Goal: Task Accomplishment & Management: Use online tool/utility

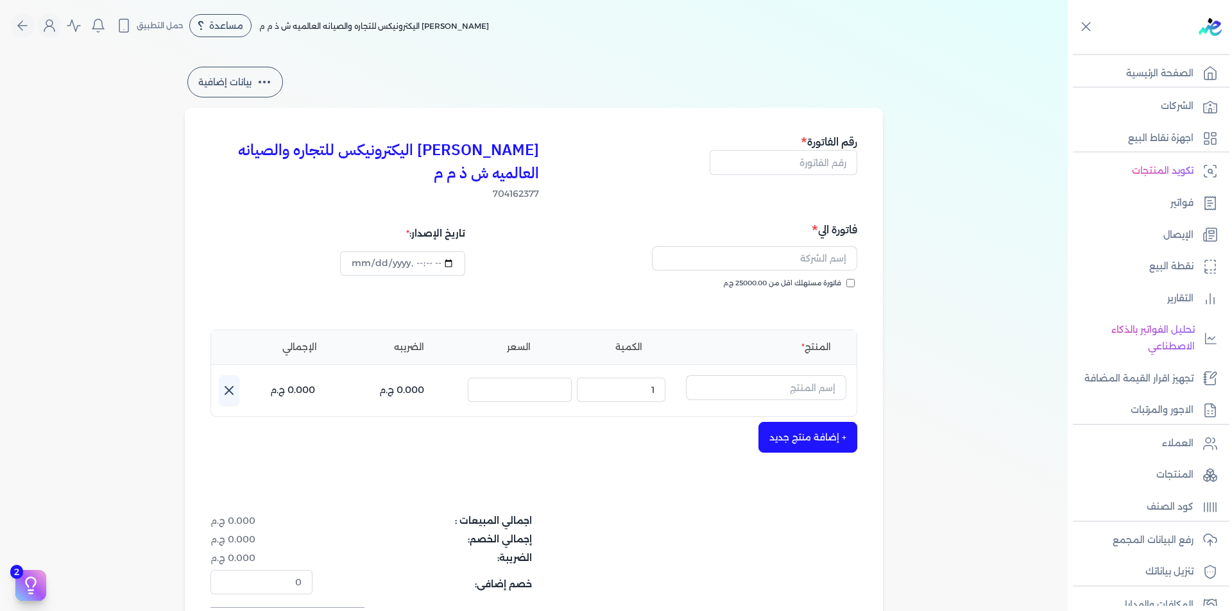
select select "EGP"
select select "B"
select select "EGS"
click at [56, 30] on icon "Global" at bounding box center [49, 25] width 15 height 15
click at [164, 121] on link "الاشتراك" at bounding box center [124, 110] width 155 height 26
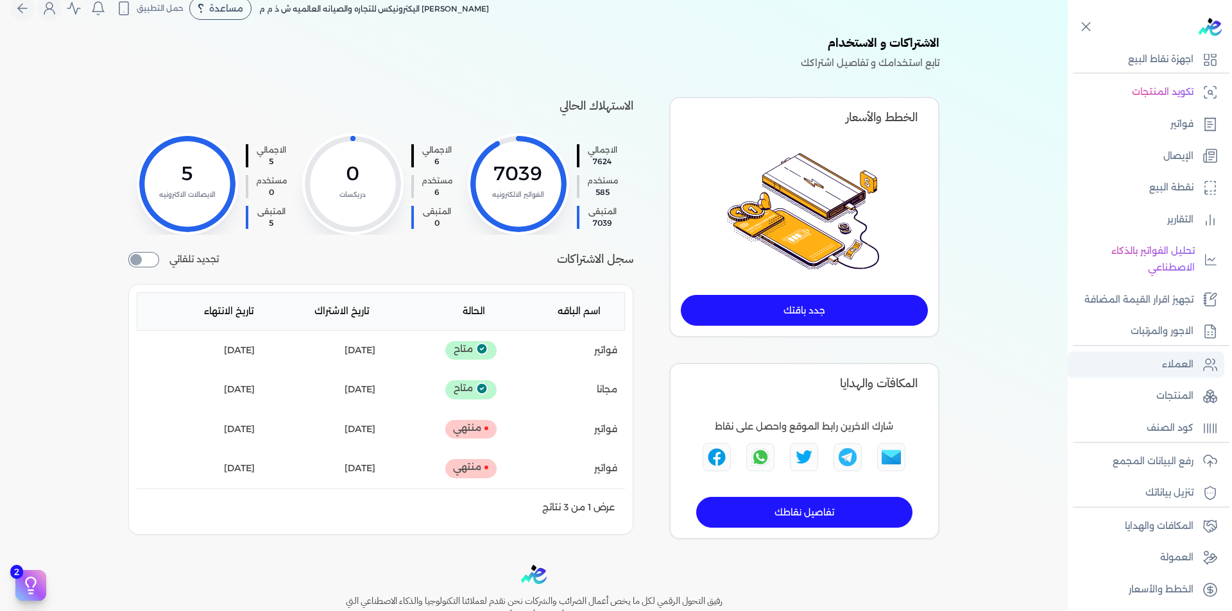
scroll to position [81, 0]
click at [1189, 425] on p "كود الصنف" at bounding box center [1169, 426] width 47 height 17
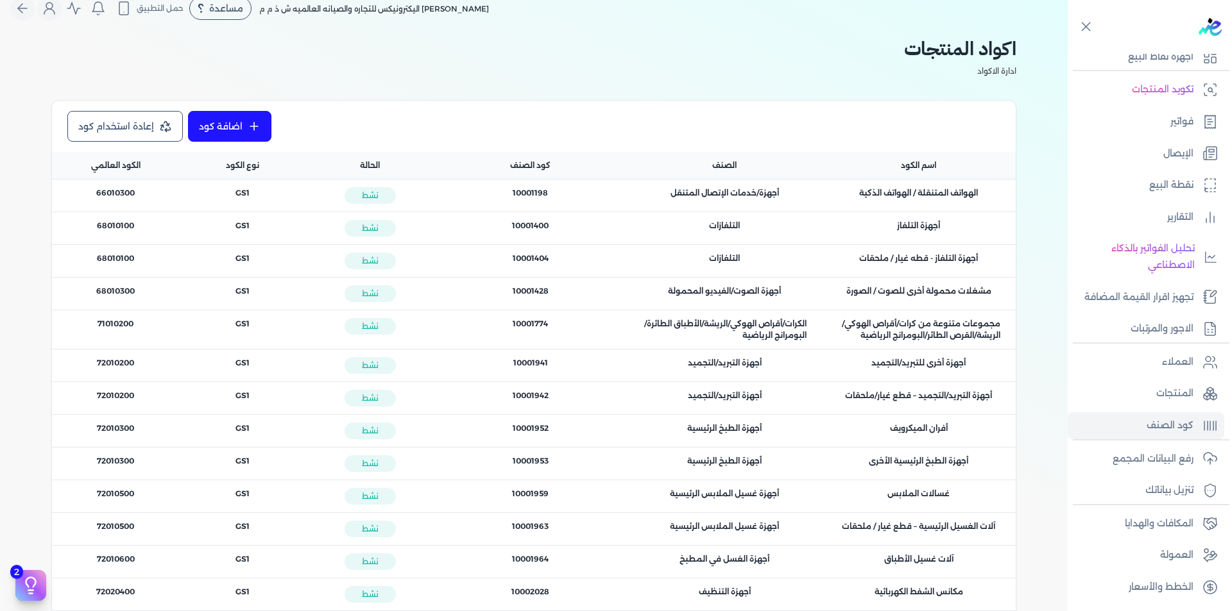
click at [247, 128] on link "اضافة كود" at bounding box center [229, 126] width 83 height 31
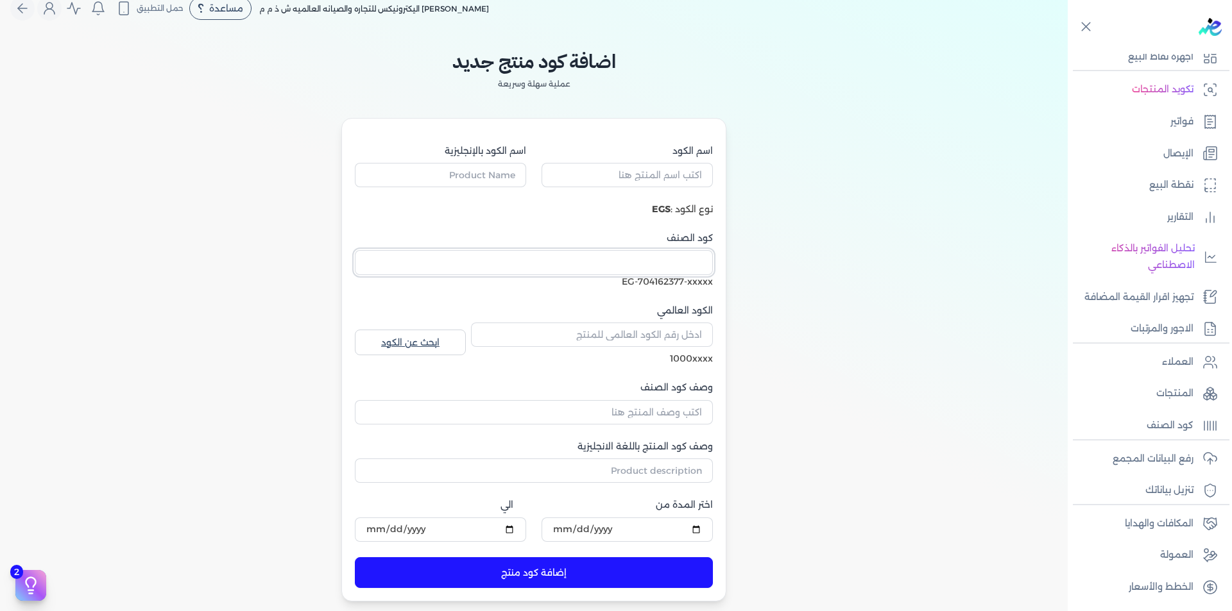
click at [709, 265] on input "كود الصنف" at bounding box center [534, 262] width 358 height 24
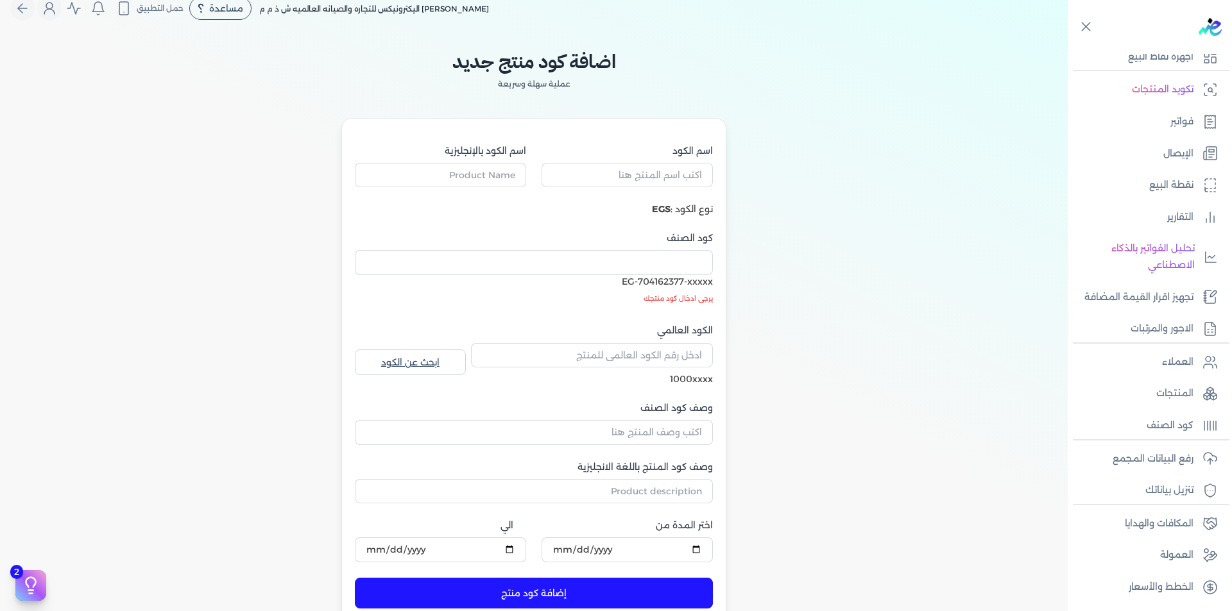
click at [784, 248] on div "اضافة كود منتج جديد عملية سهلة وسريعة اسم الكود اسم الكود بالإنجليزية نوع الكود…" at bounding box center [533, 328] width 513 height 588
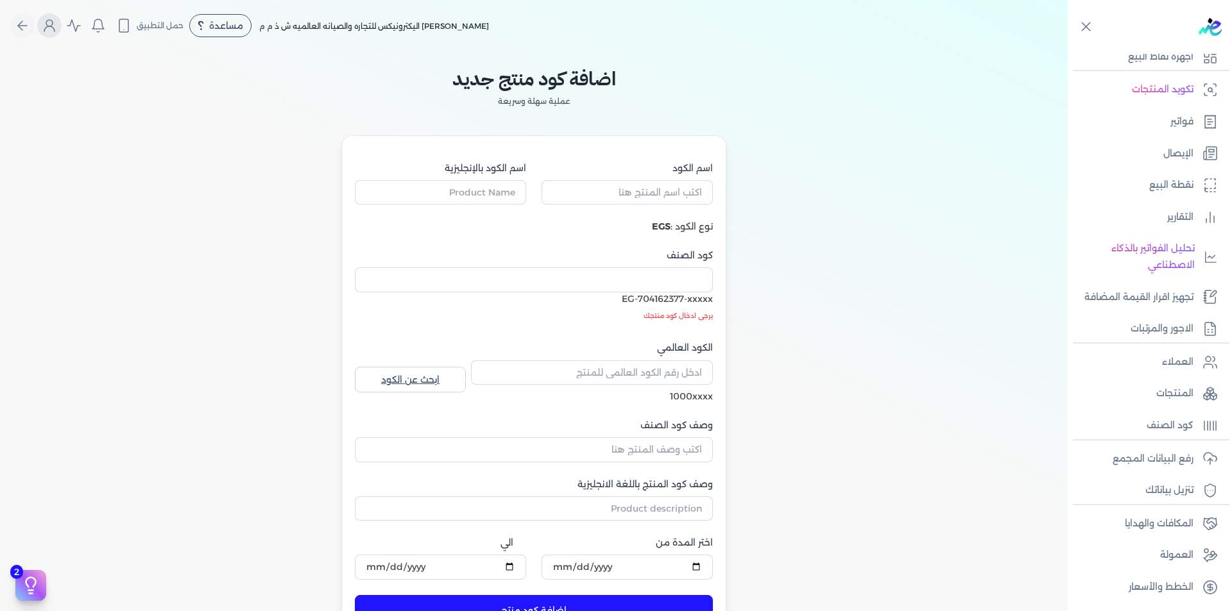
click at [50, 22] on icon "Global" at bounding box center [49, 25] width 15 height 15
click at [132, 116] on link "الاشتراك" at bounding box center [124, 110] width 155 height 26
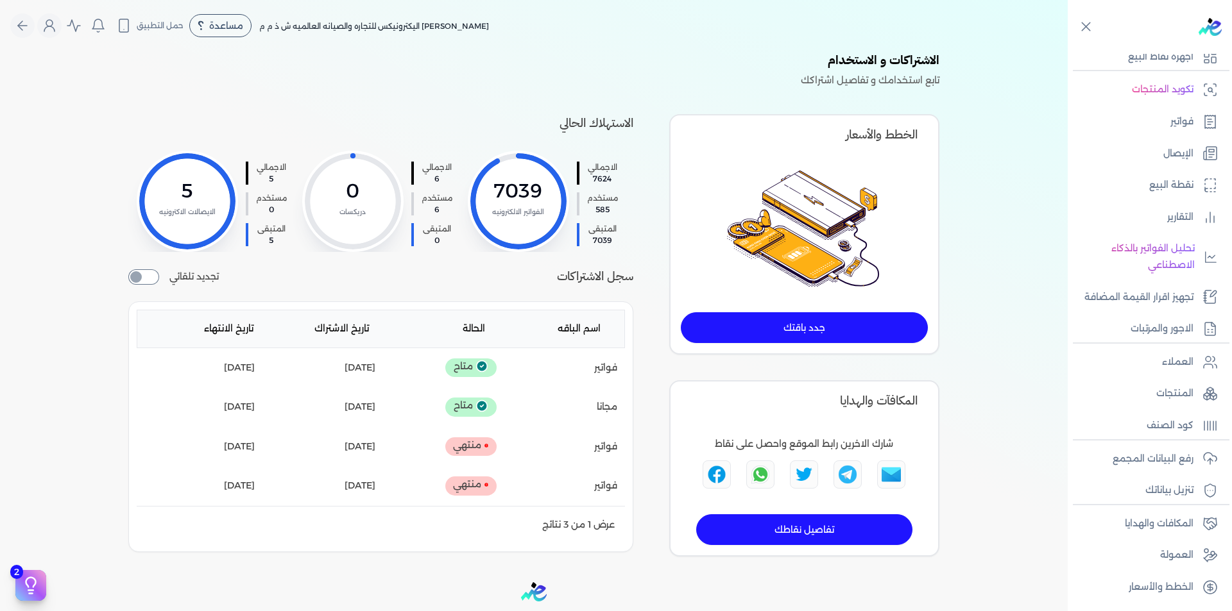
scroll to position [0, -157]
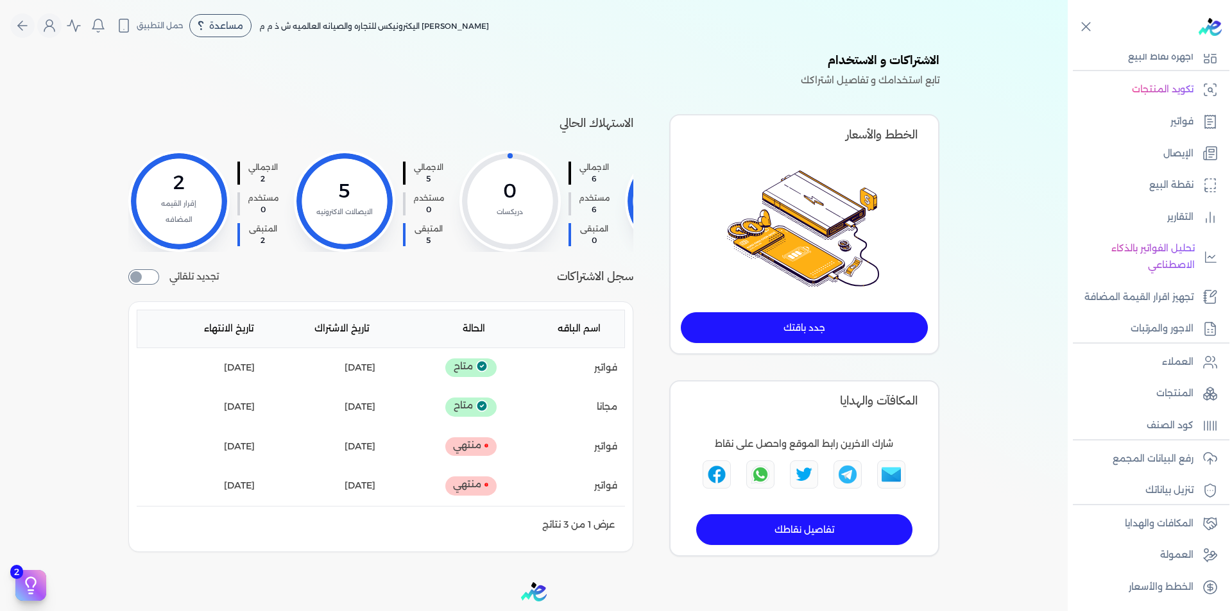
click at [857, 331] on link "جدد باقتك" at bounding box center [804, 327] width 247 height 31
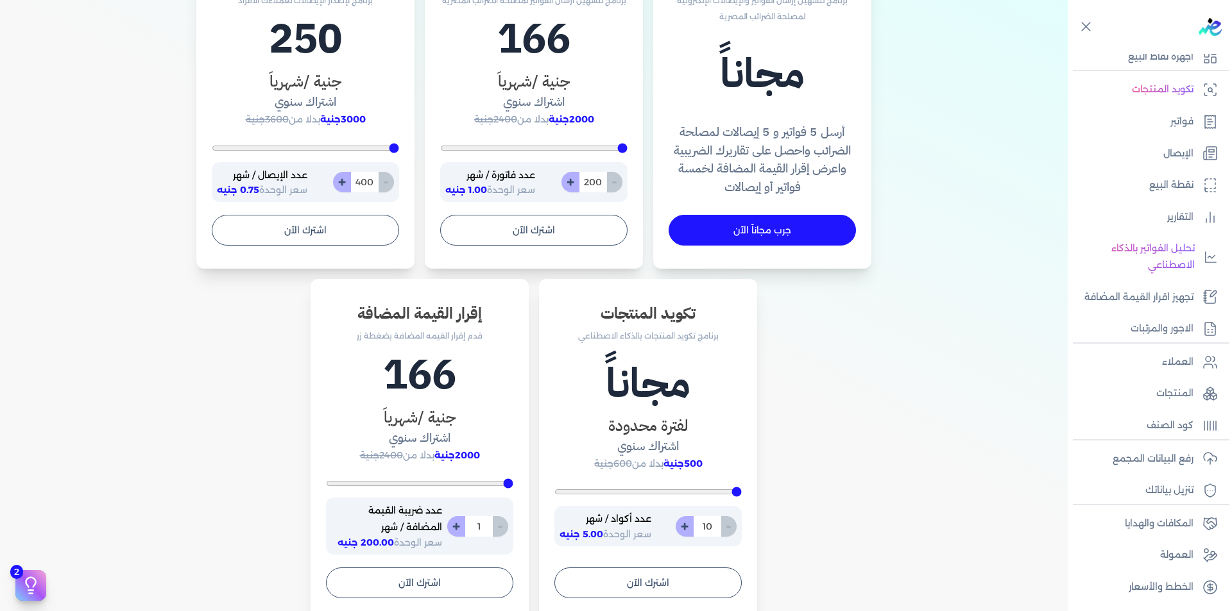
scroll to position [513, 0]
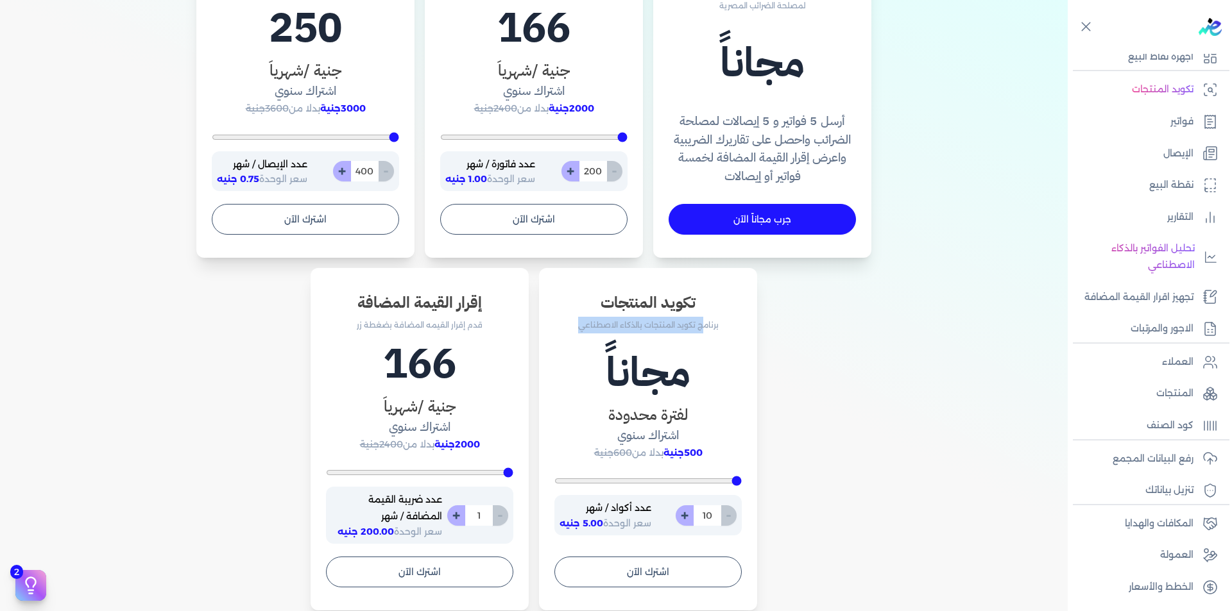
drag, startPoint x: 703, startPoint y: 326, endPoint x: 580, endPoint y: 327, distance: 122.5
click at [580, 327] on p "برنامج تكويد المنتجات بالذكاء الاصطناعي" at bounding box center [647, 325] width 187 height 17
type input "16"
type input "27"
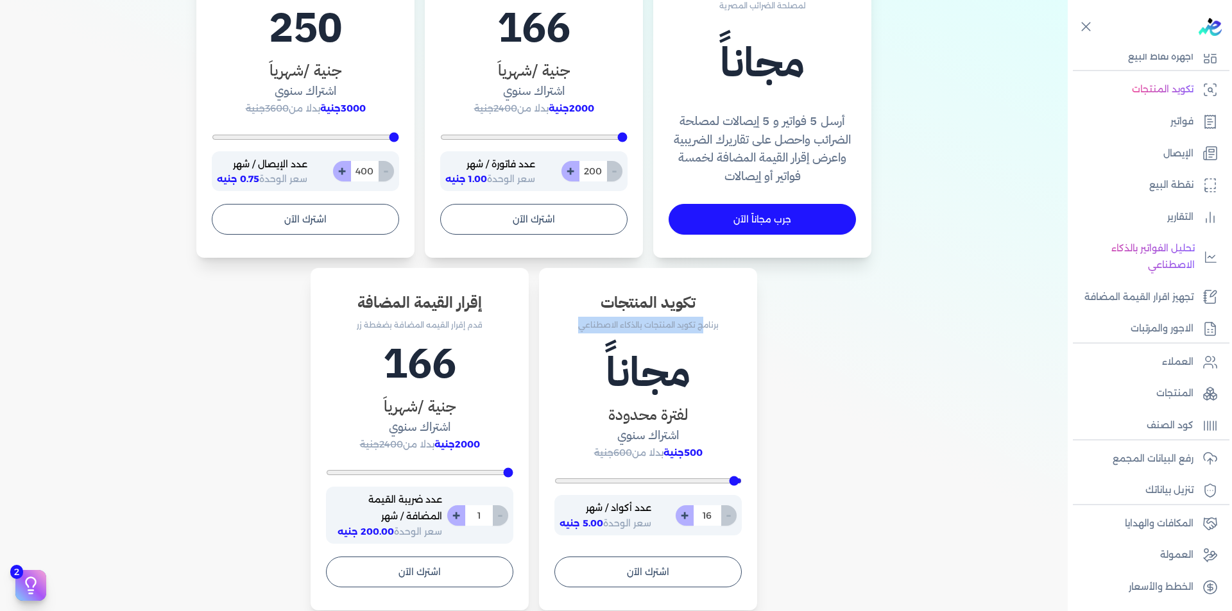
type input "27"
type input "40"
type input "58"
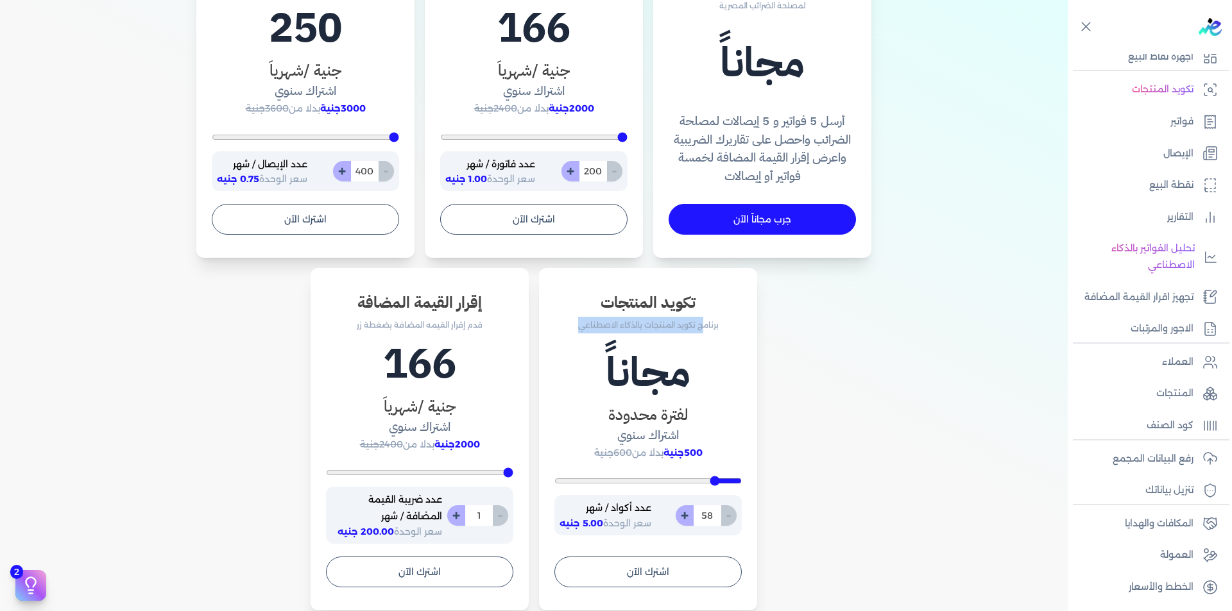
type input "71"
type input "82"
type input "92"
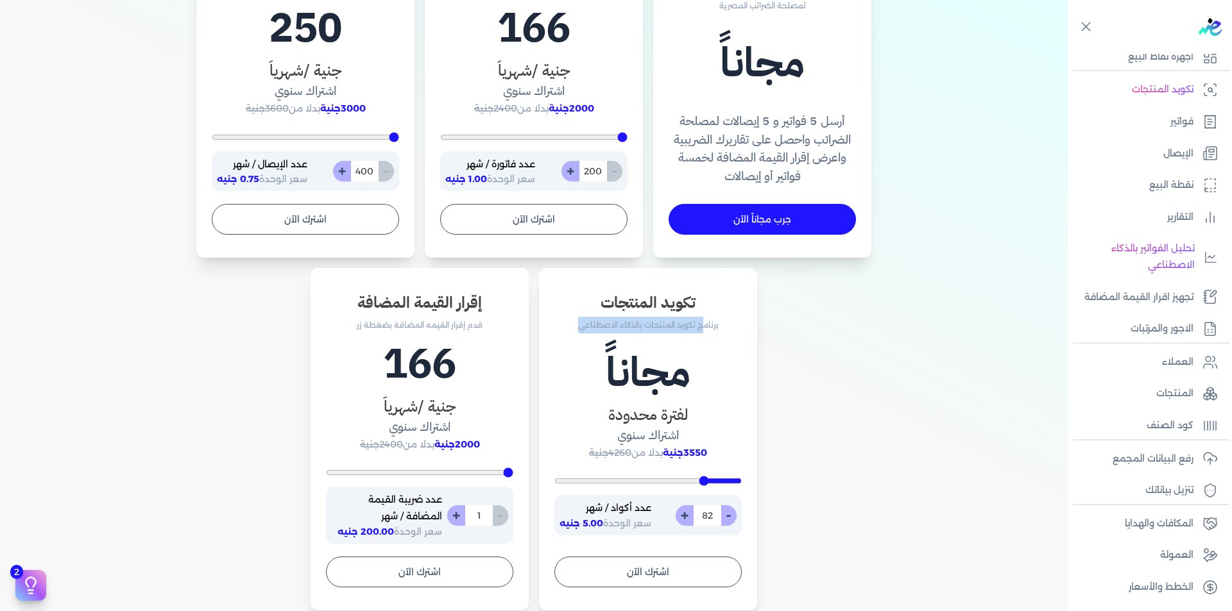
type input "92"
type input "100"
type input "105"
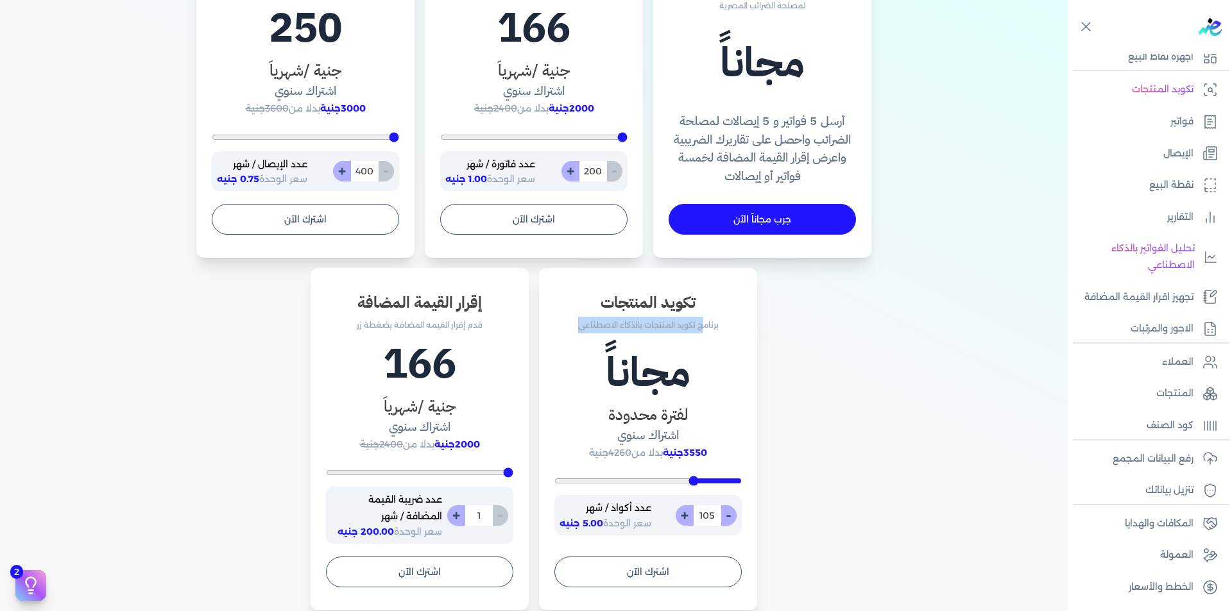
drag, startPoint x: 740, startPoint y: 482, endPoint x: 696, endPoint y: 484, distance: 43.7
click at [696, 484] on input "range" at bounding box center [647, 480] width 187 height 5
click at [529, 421] on div "تكويد المنتجات برنامج تكويد المنتجات بالذكاء الاصطناعي مجاناً لفترة محدودة اشتر…" at bounding box center [419, 439] width 218 height 342
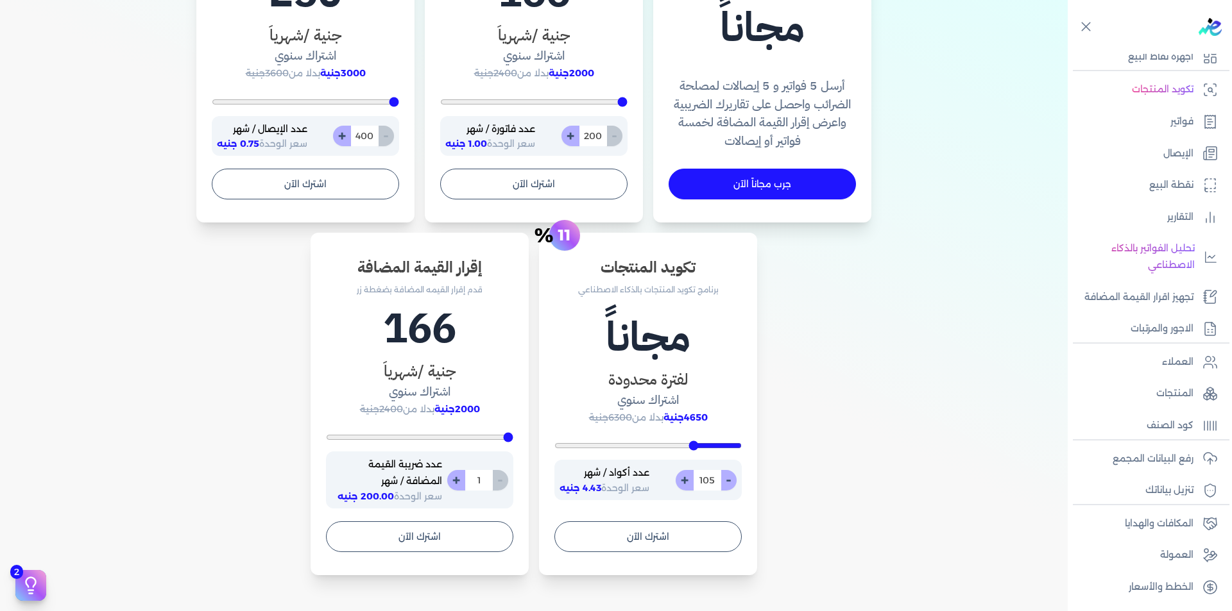
scroll to position [577, 0]
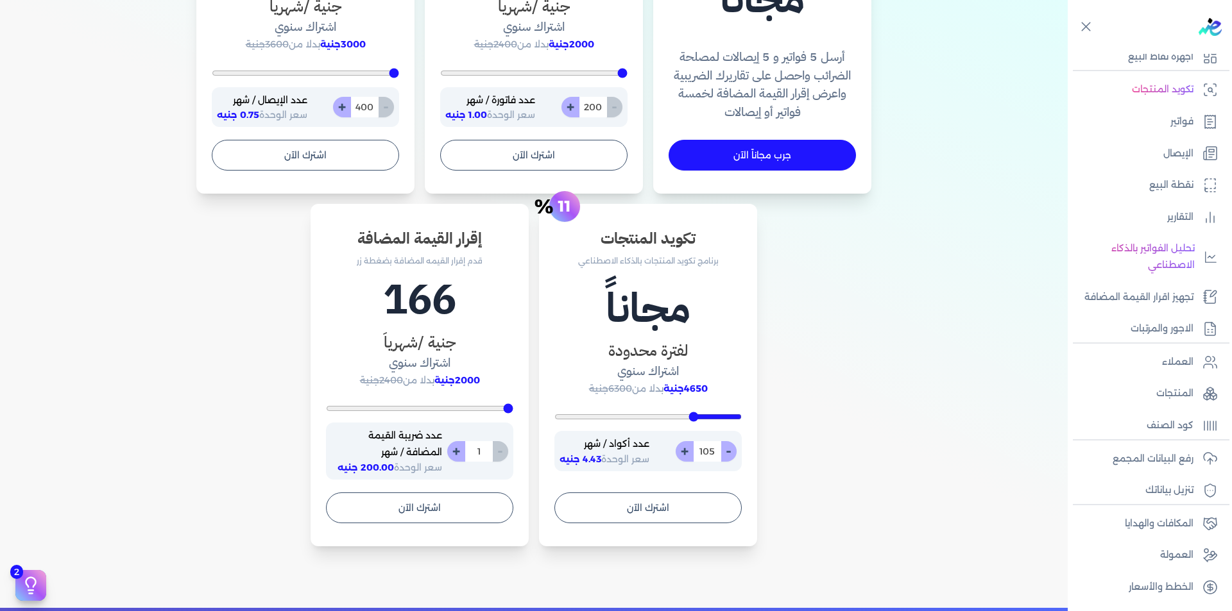
type input "113"
type input "129"
type input "158"
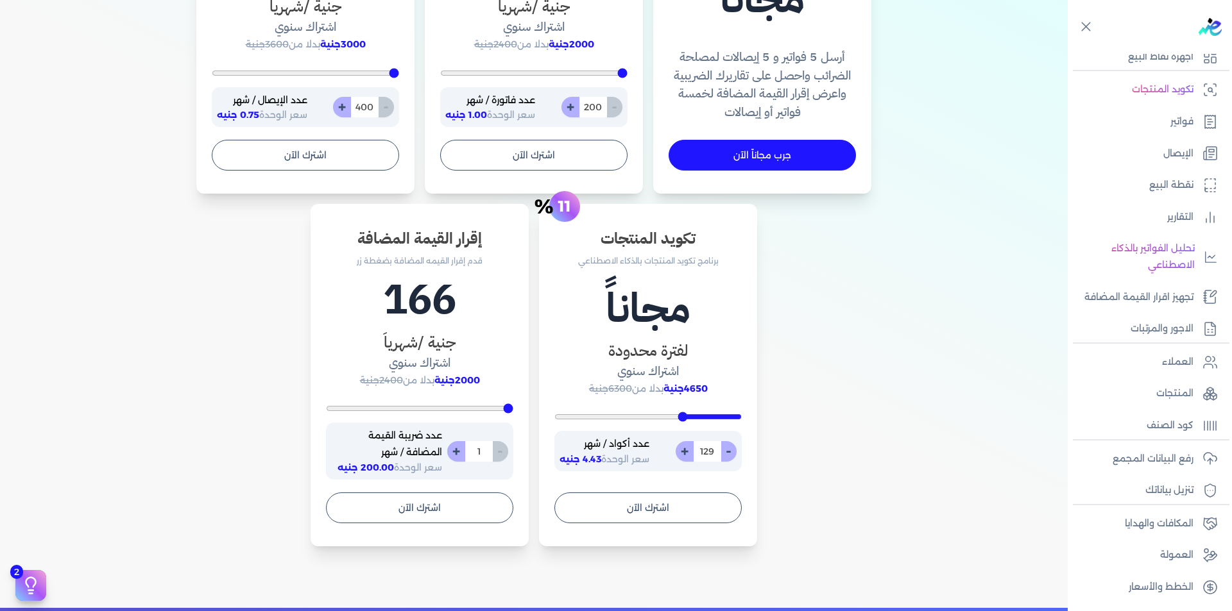
type input "158"
type input "211"
type input "235"
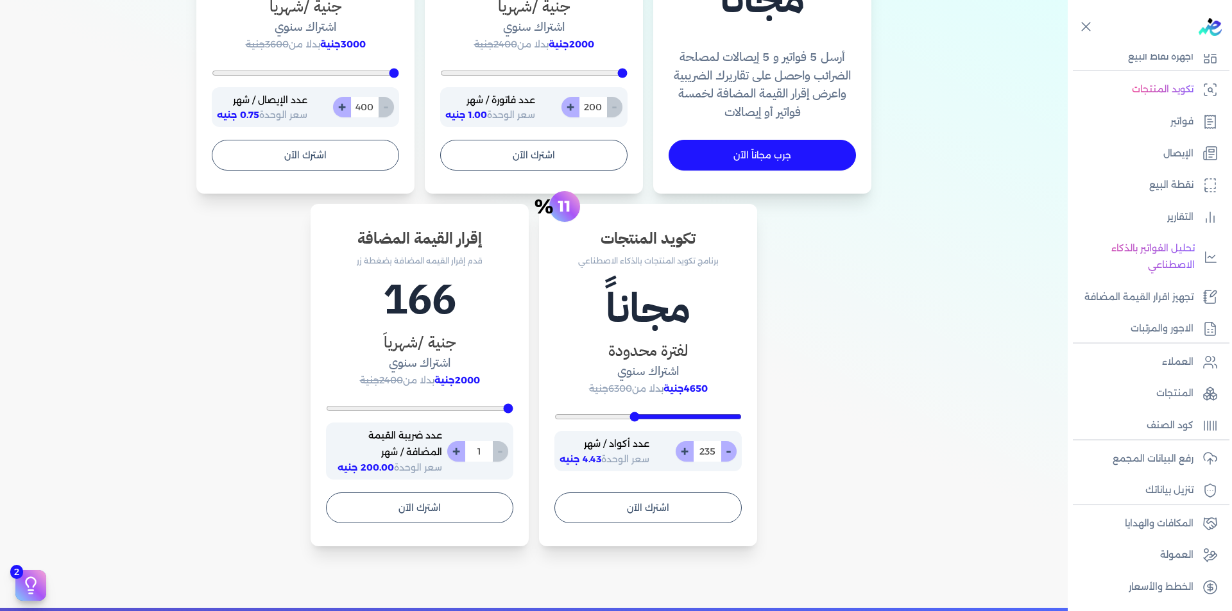
type input "257"
type input "283"
type input "305"
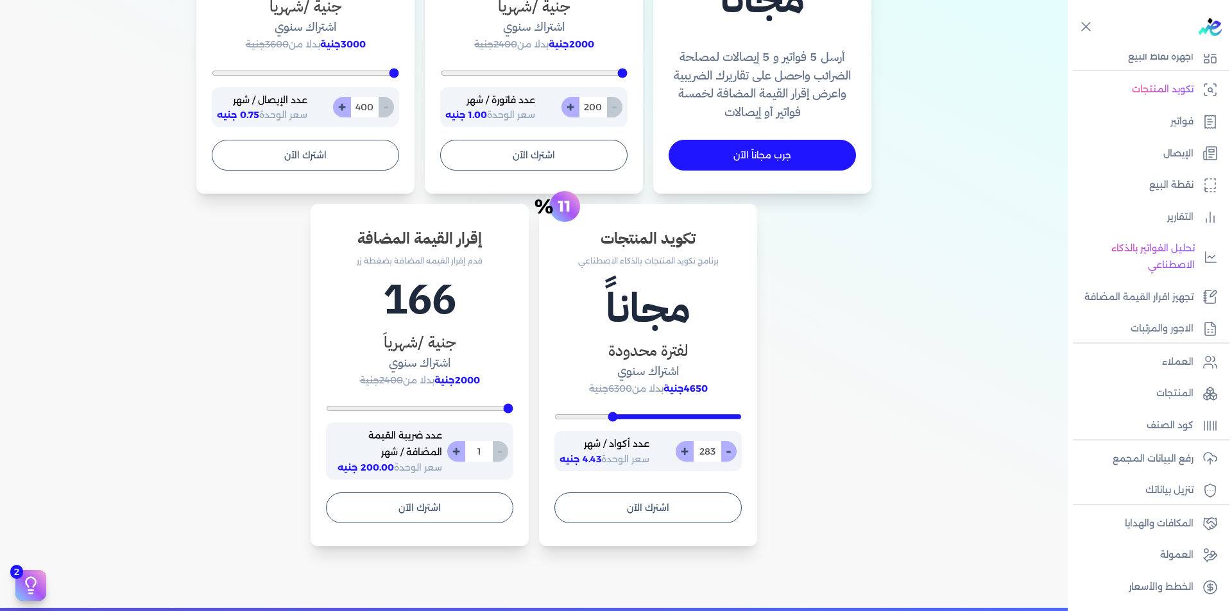
type input "305"
type input "329"
type input "359"
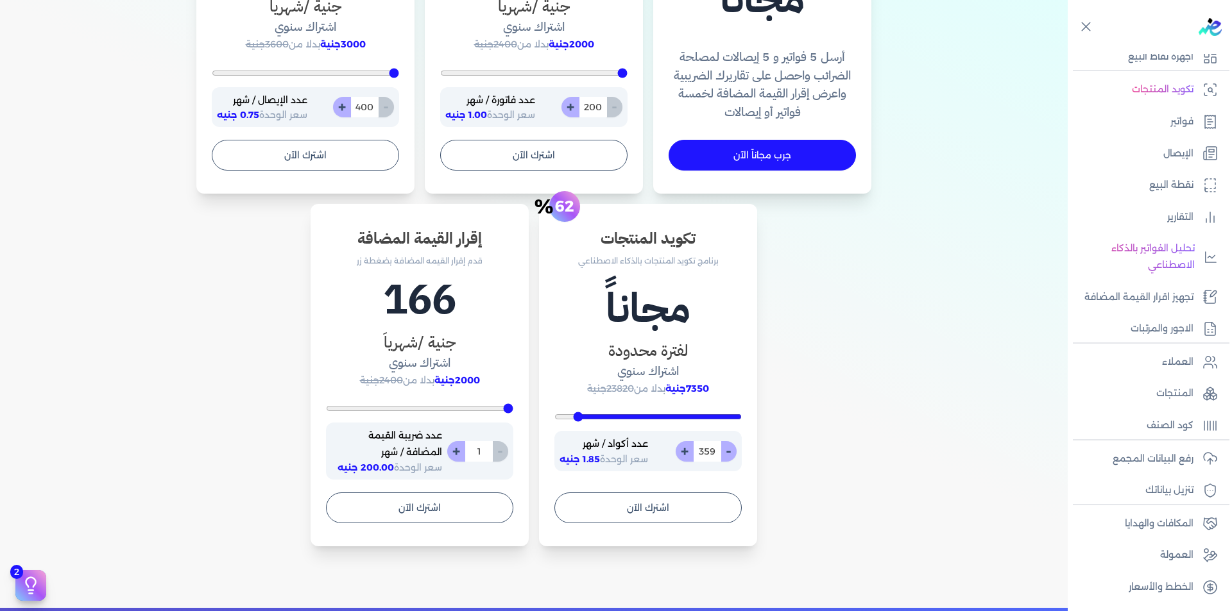
type input "397"
type input "400"
drag, startPoint x: 693, startPoint y: 420, endPoint x: 441, endPoint y: 423, distance: 252.1
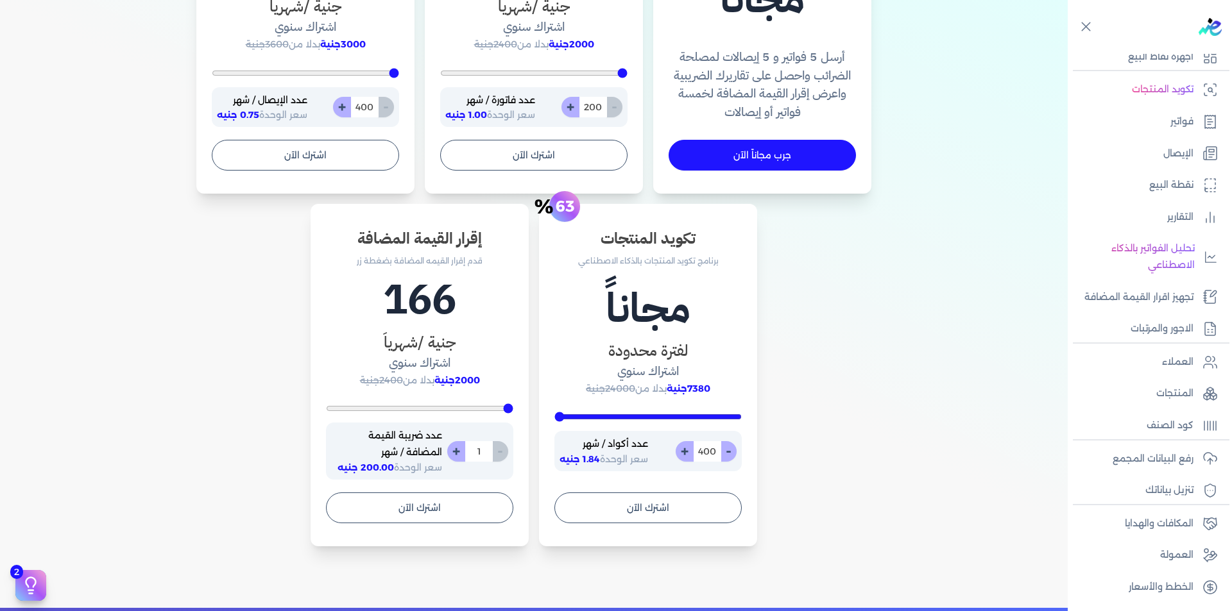
click at [554, 419] on input "range" at bounding box center [647, 416] width 187 height 5
type input "393"
type input "372"
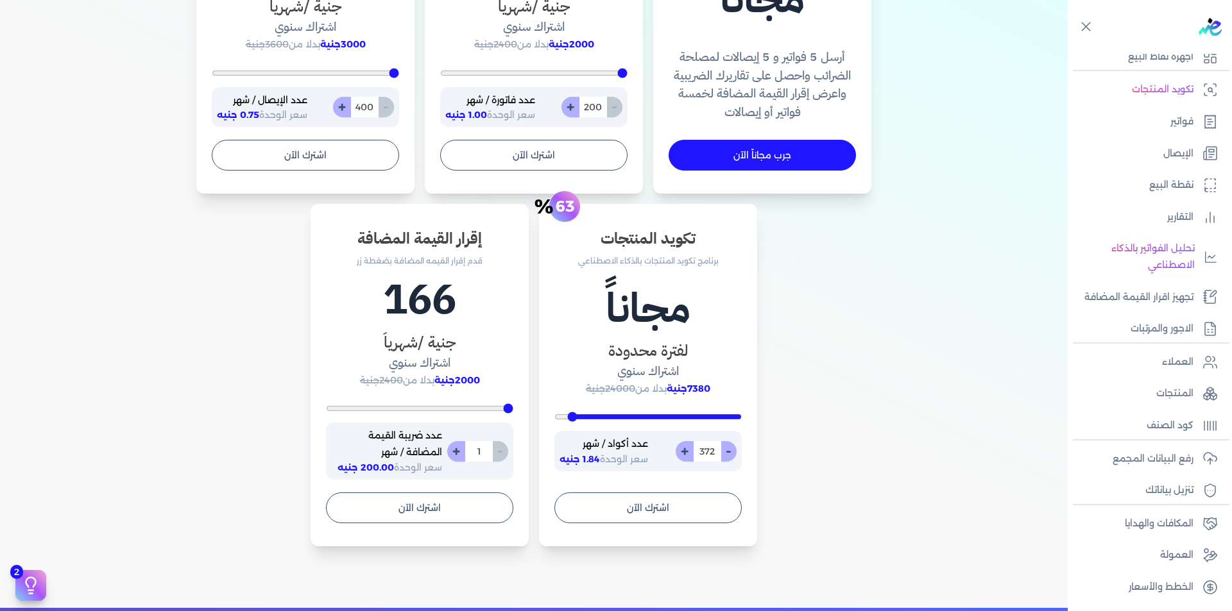
type input "303"
type input "284"
type input "262"
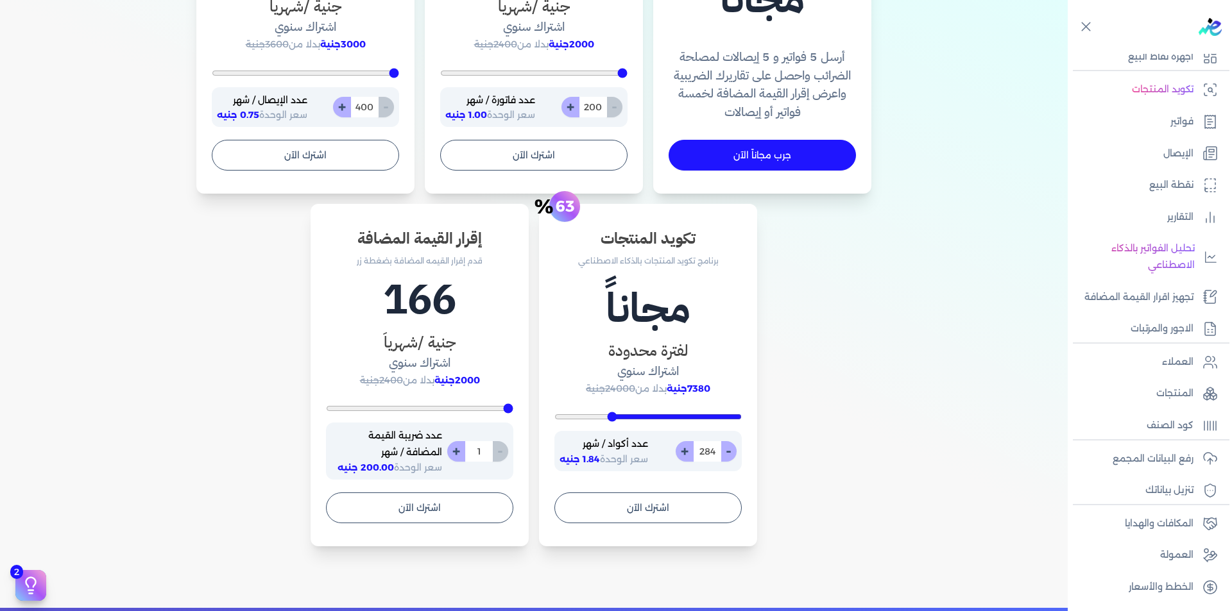
type input "262"
type input "206"
type input "178"
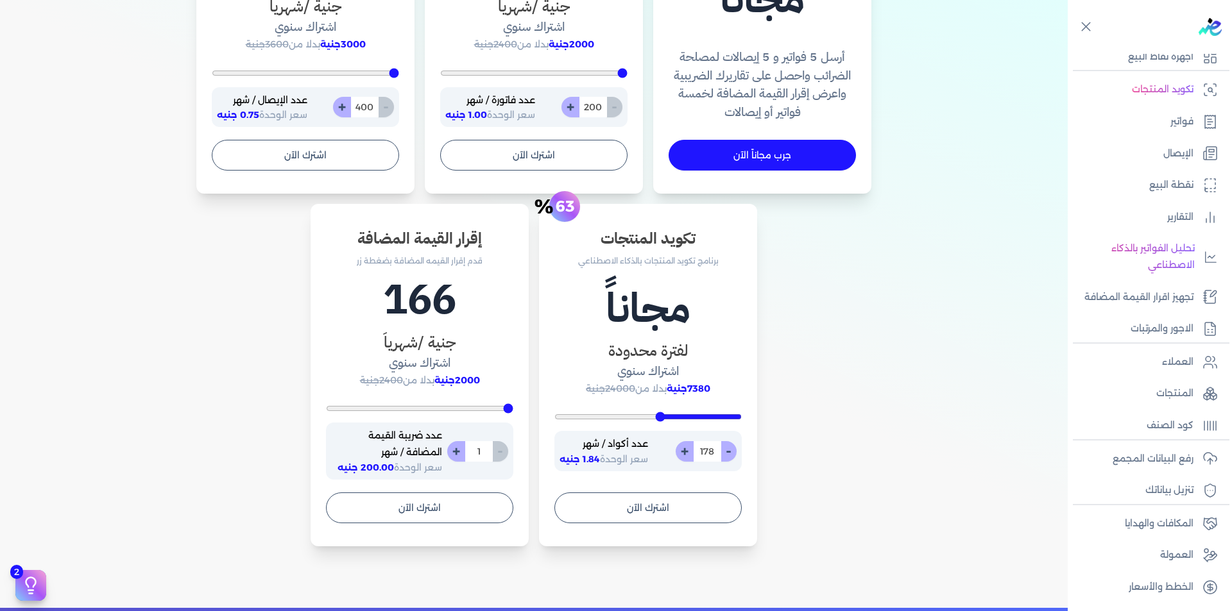
type input "156"
type input "144"
type input "133"
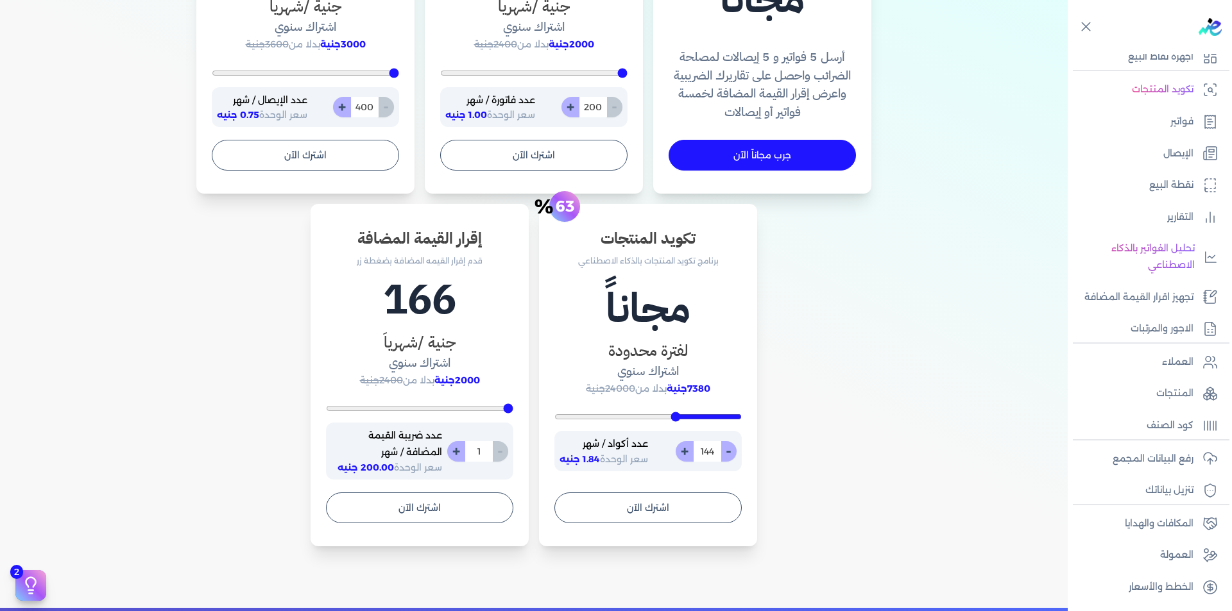
type input "133"
type input "129"
type input "123"
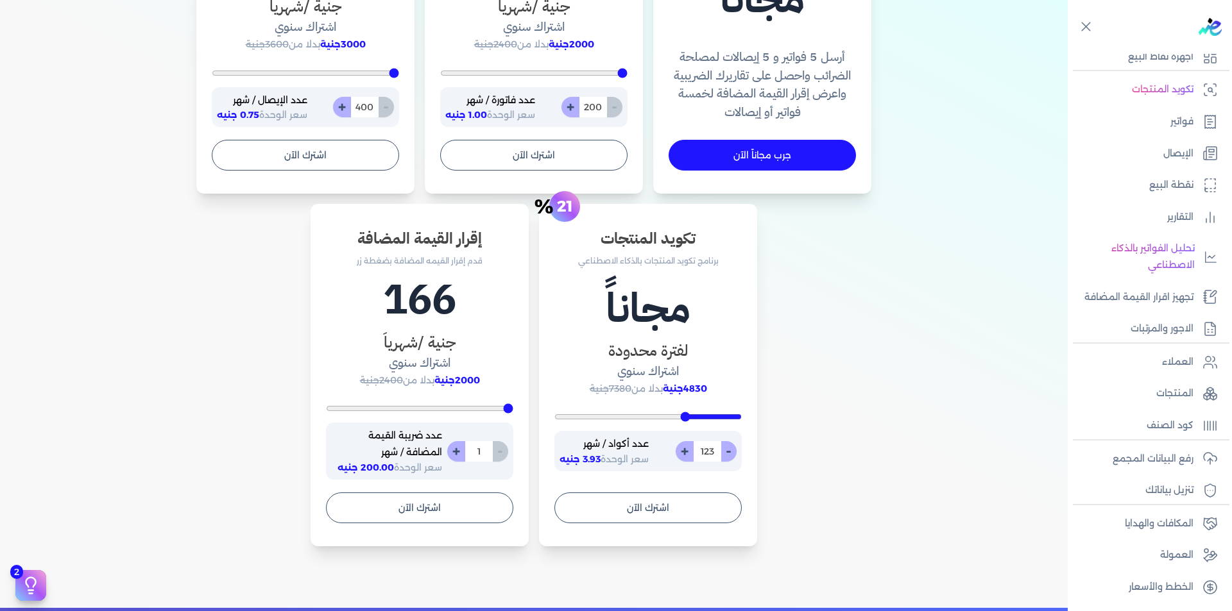
type input "113"
type input "103"
type input "92"
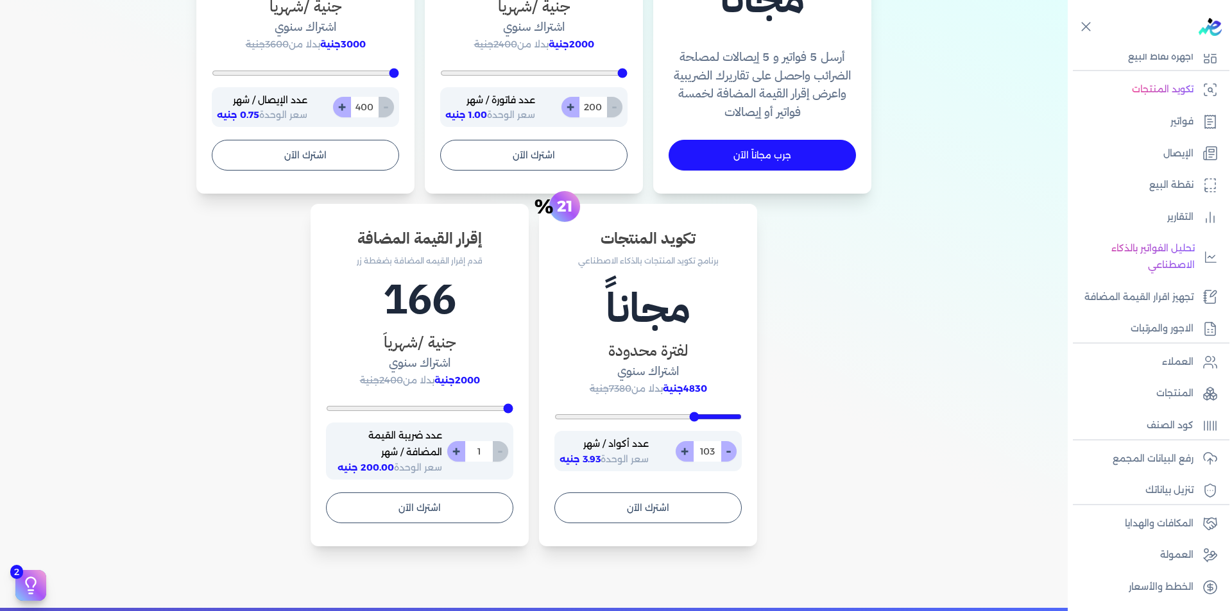
type input "92"
type input "83"
type input "79"
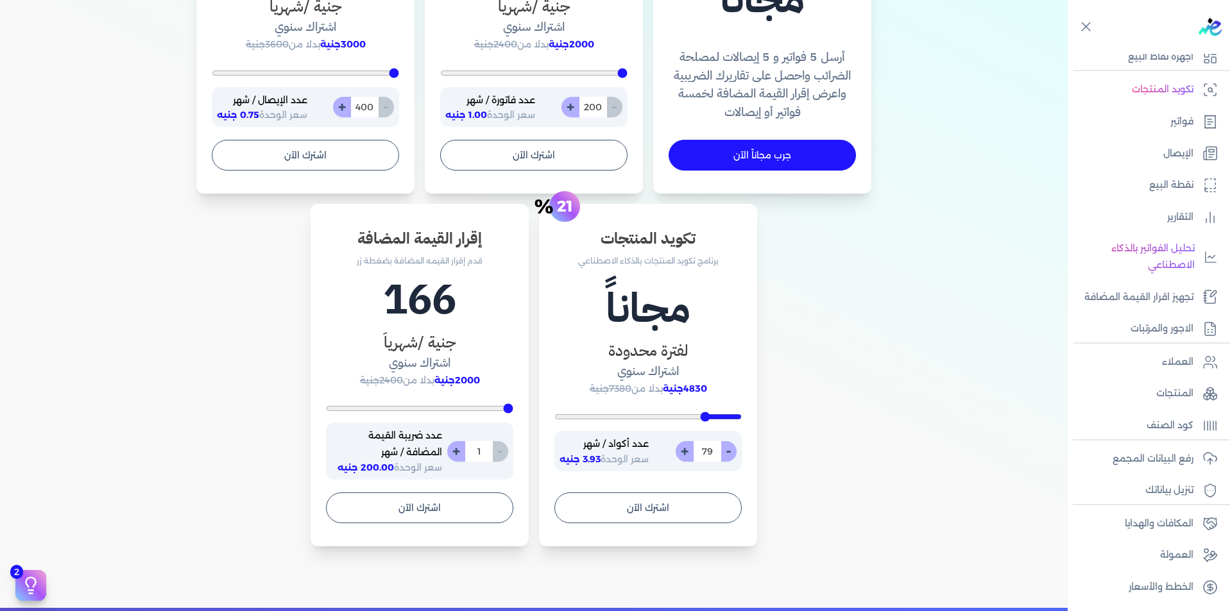
type input "75"
type input "71"
type input "58"
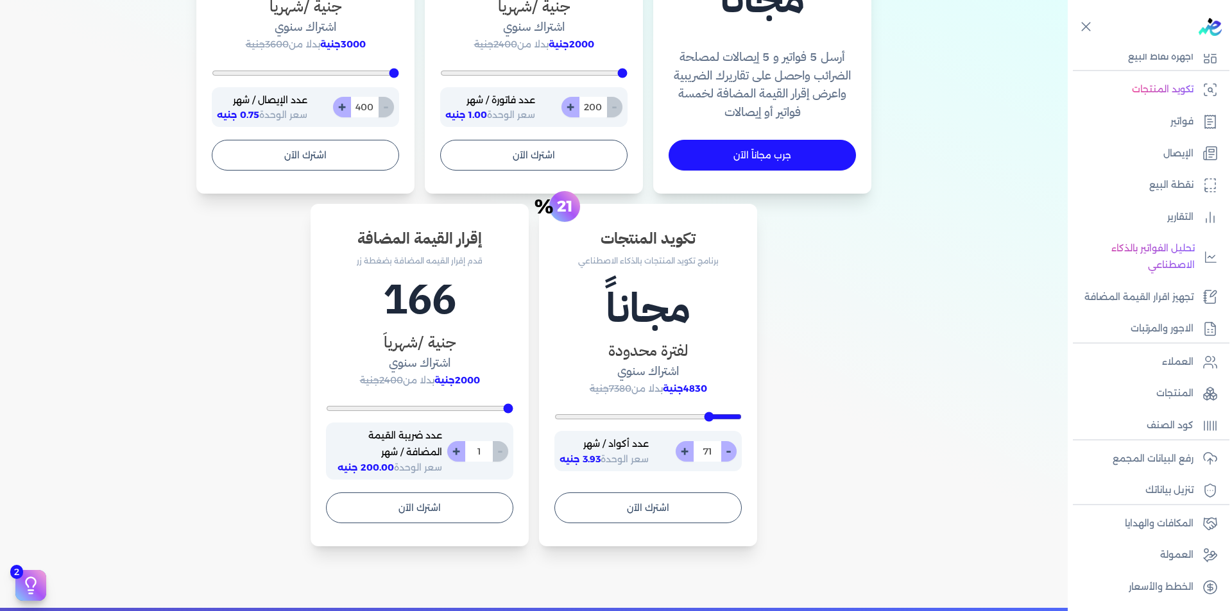
type input "58"
type input "47"
type input "35"
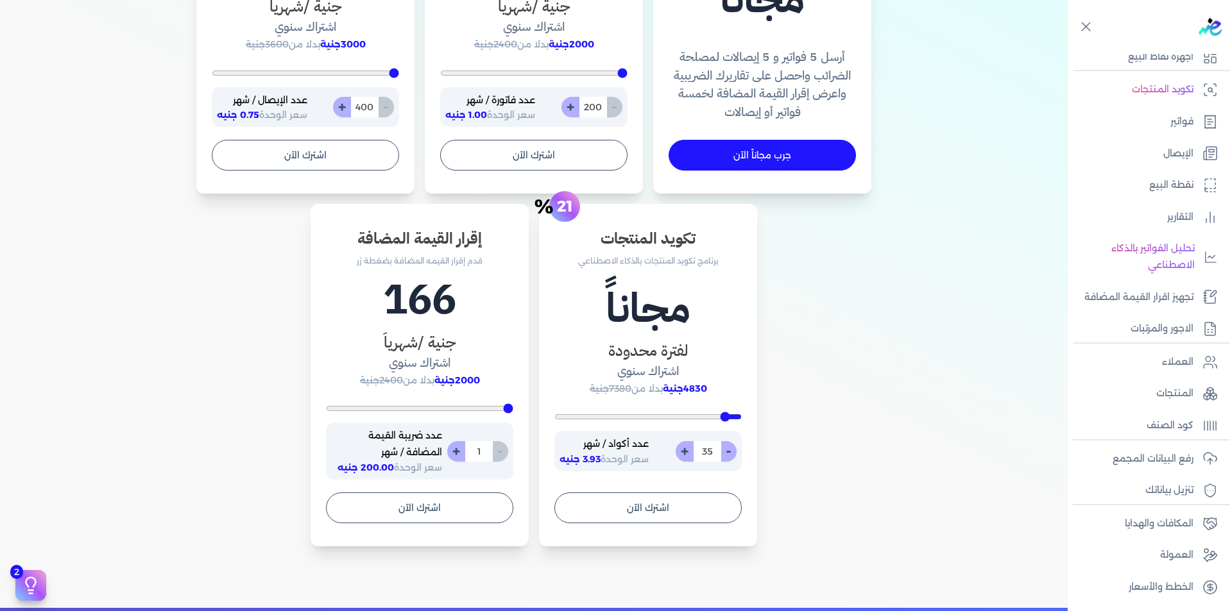
type input "21"
type input "10"
drag, startPoint x: 561, startPoint y: 416, endPoint x: 766, endPoint y: 413, distance: 205.9
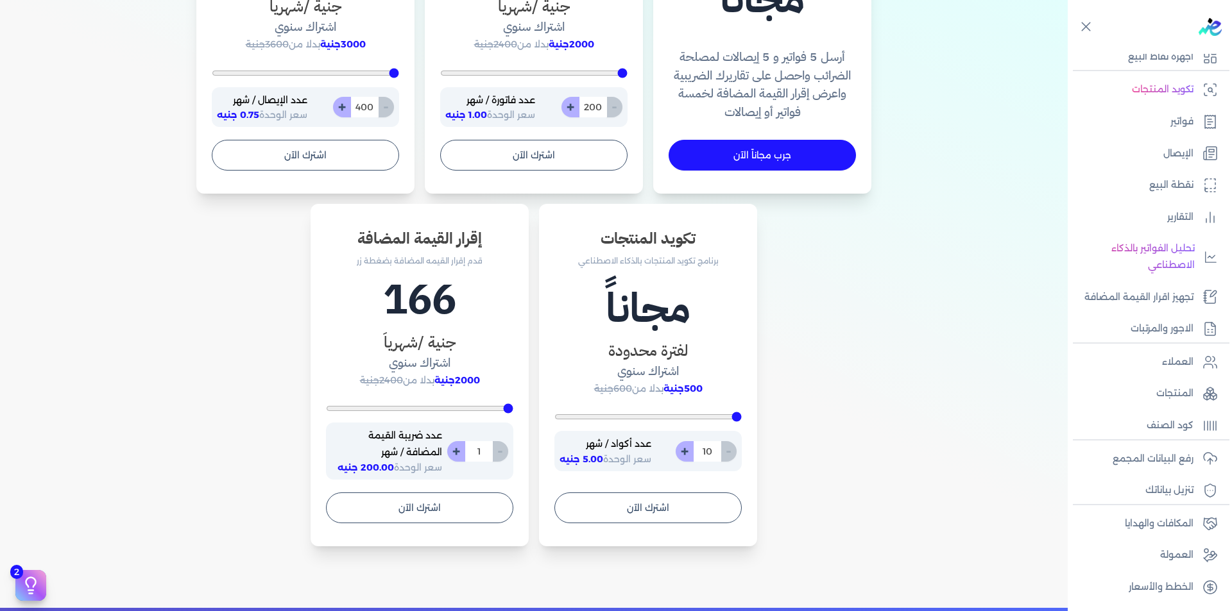
click at [741, 414] on input "range" at bounding box center [647, 416] width 187 height 5
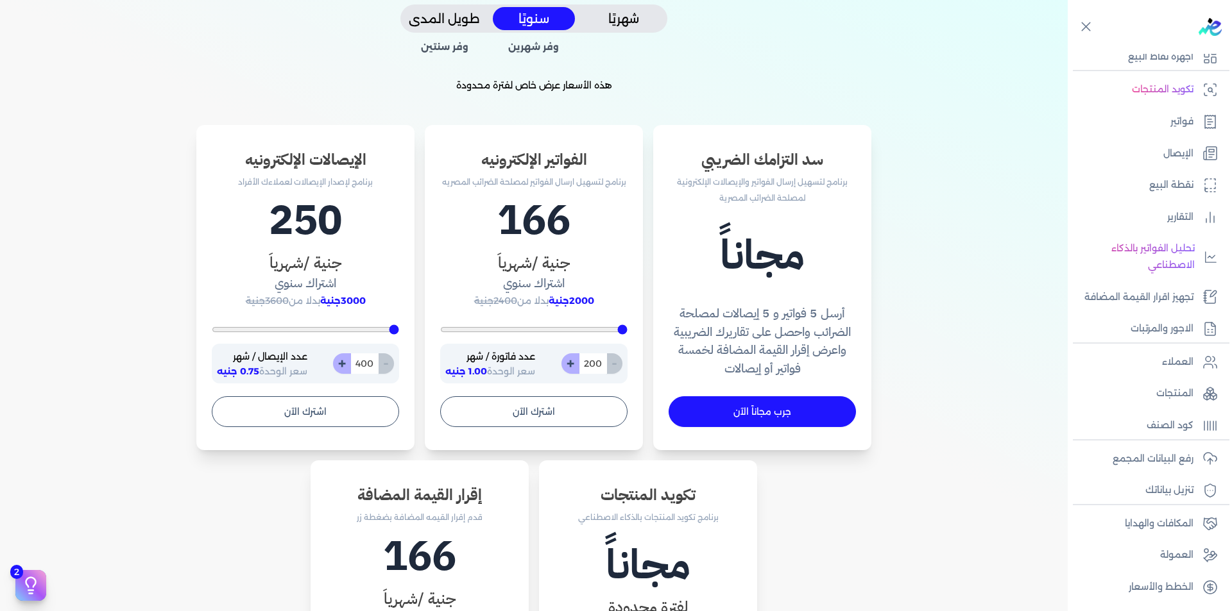
click at [612, 17] on button "شهريًا" at bounding box center [623, 19] width 82 height 24
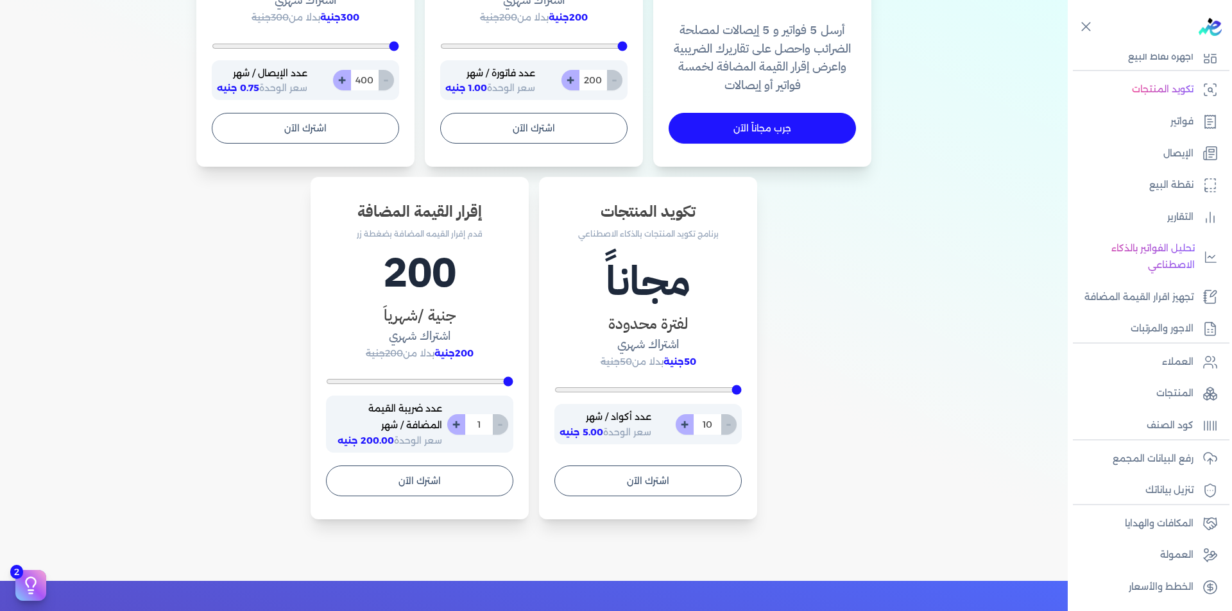
scroll to position [641, 0]
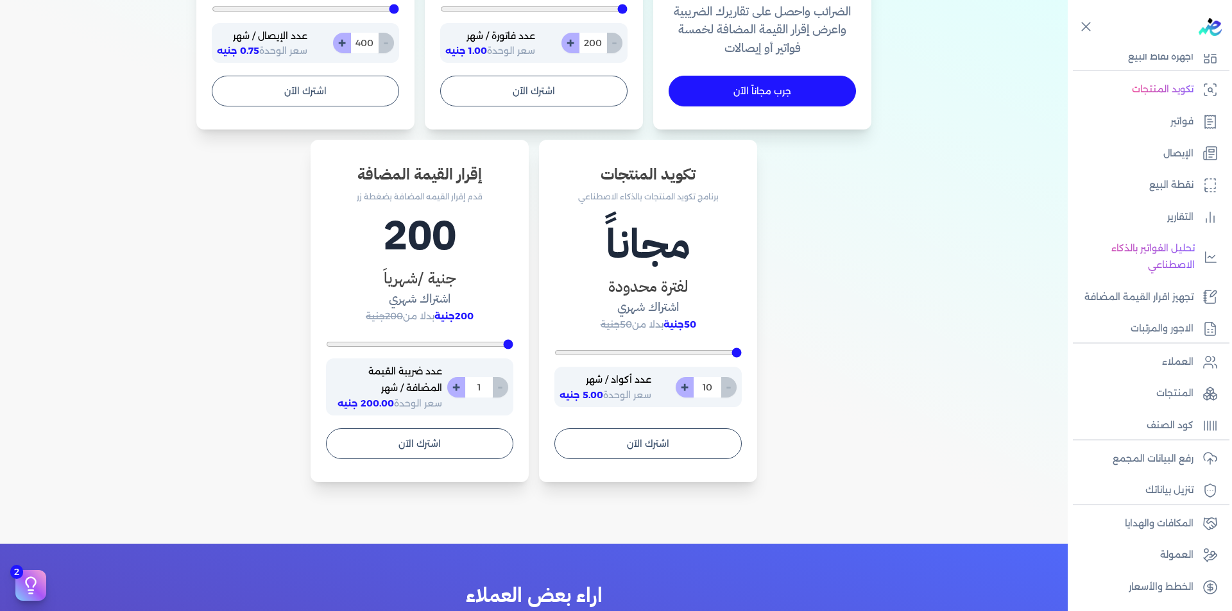
type input "17"
type input "35"
type input "57"
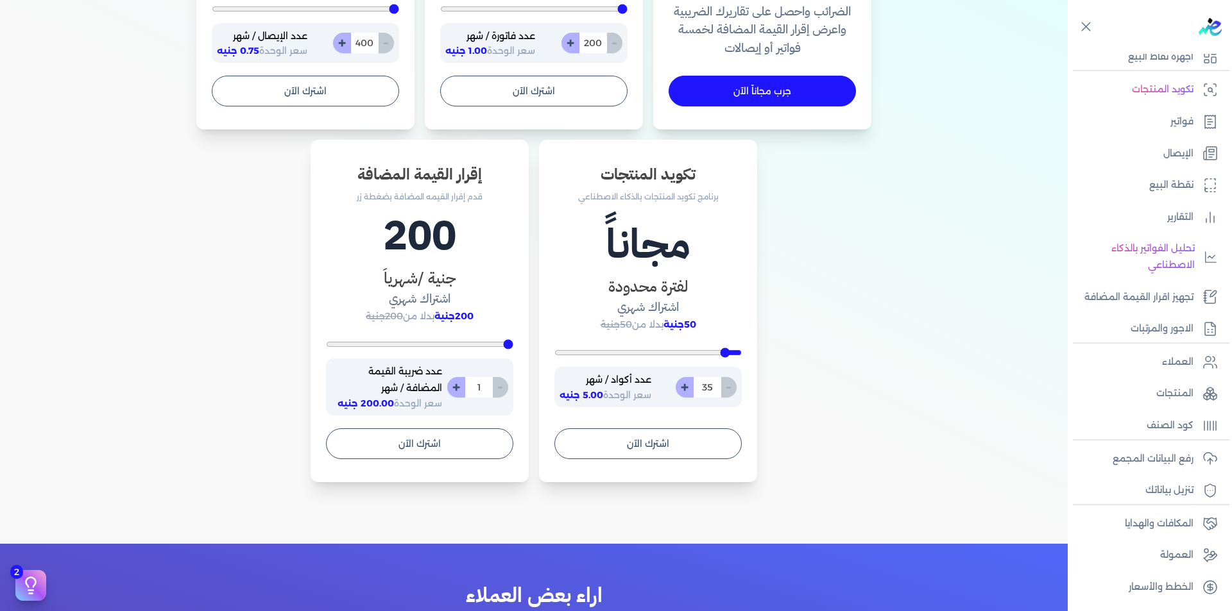
type input "57"
type input "91"
type input "144"
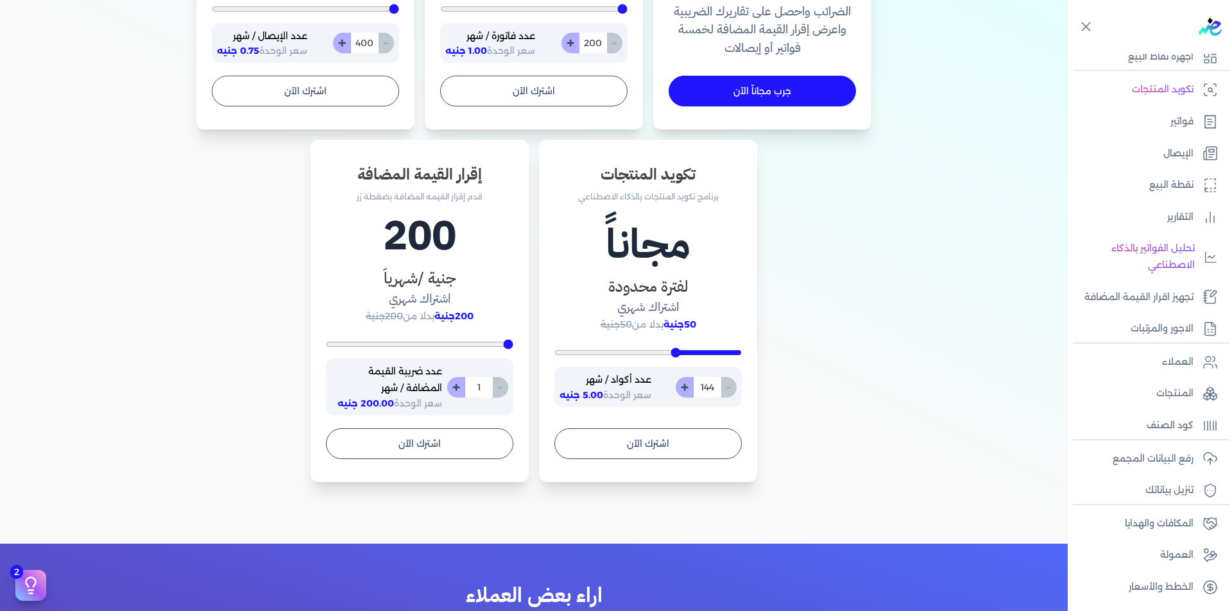
type input "195"
type input "229"
type input "259"
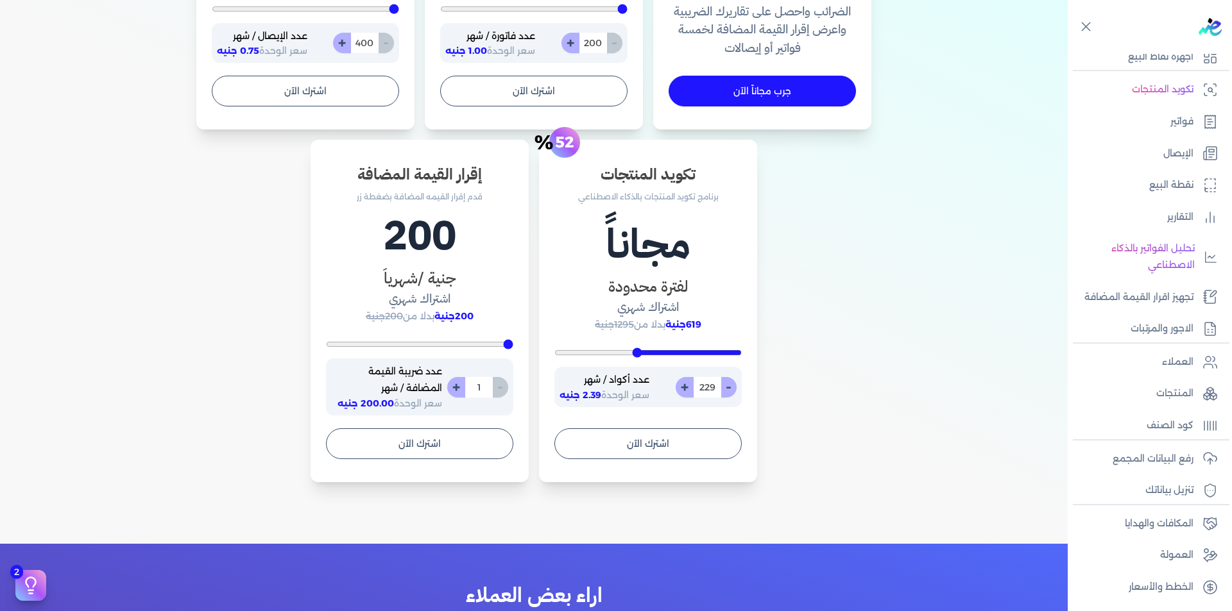
type input "259"
type input "278"
type input "295"
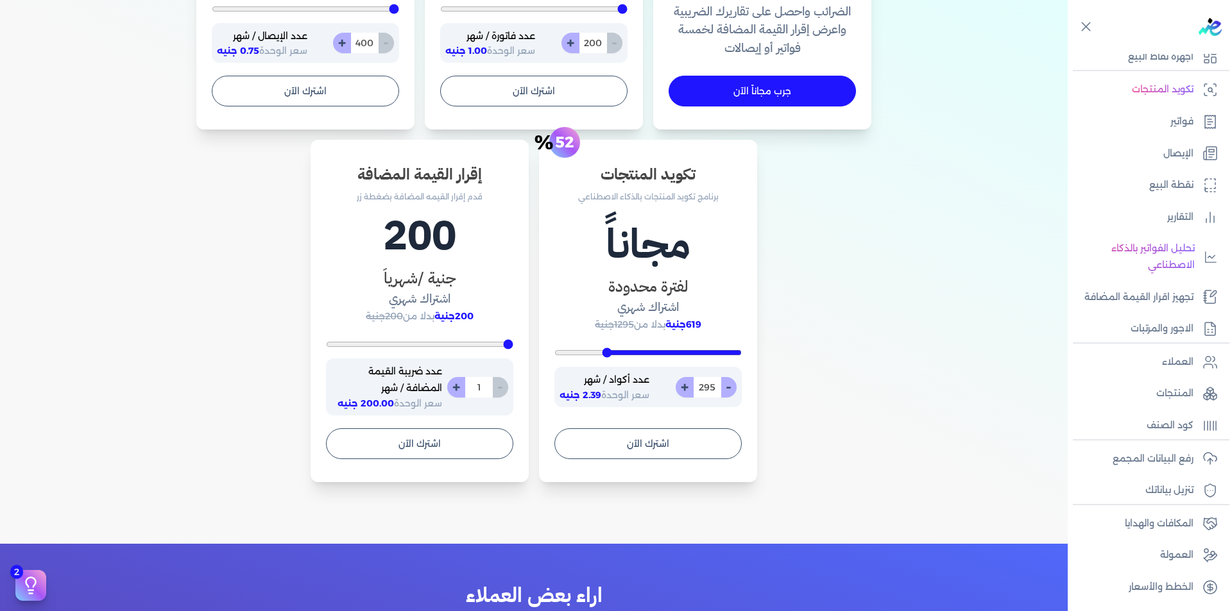
type input "303"
type input "318"
type input "338"
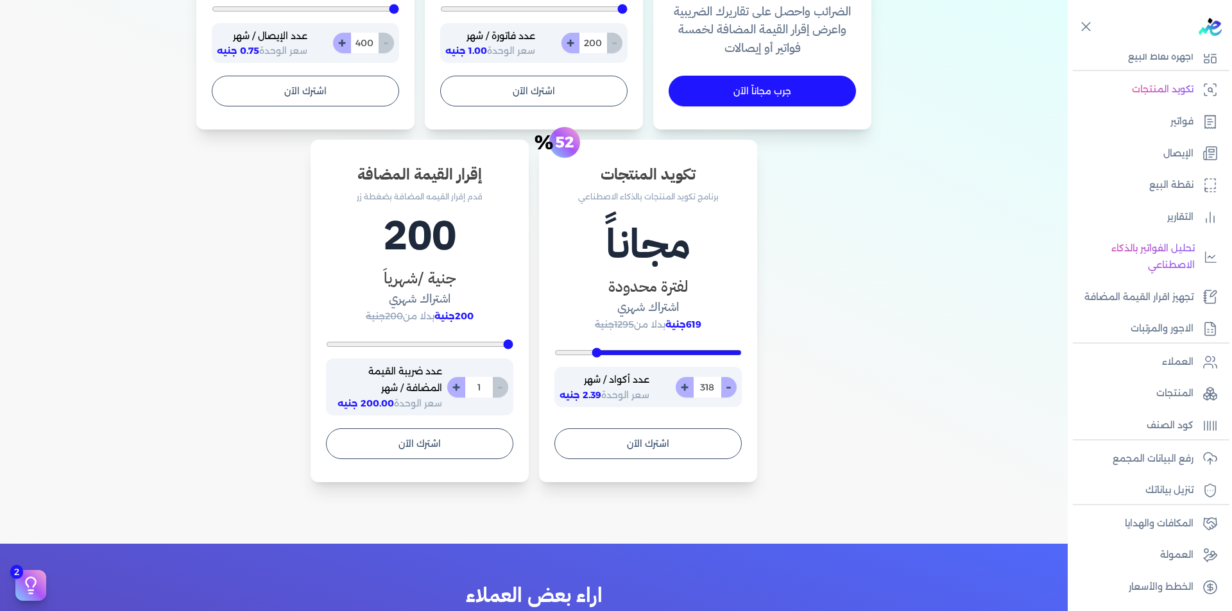
type input "338"
type input "360"
type input "383"
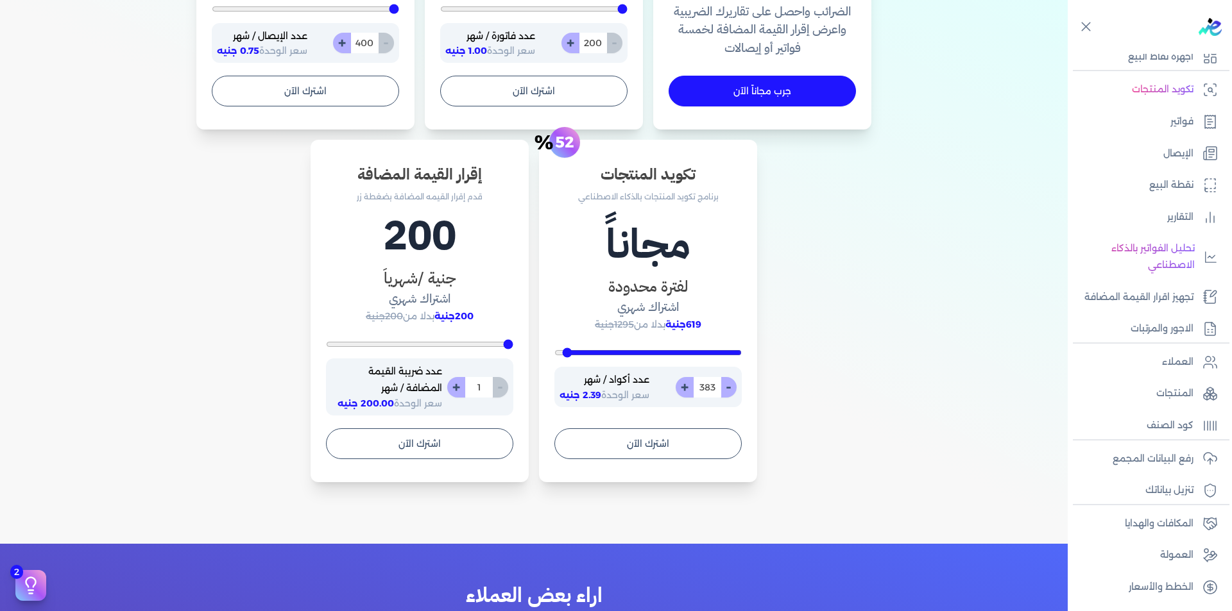
type input "400"
drag, startPoint x: 737, startPoint y: 355, endPoint x: 529, endPoint y: 366, distance: 208.7
click at [554, 355] on input "range" at bounding box center [647, 352] width 187 height 5
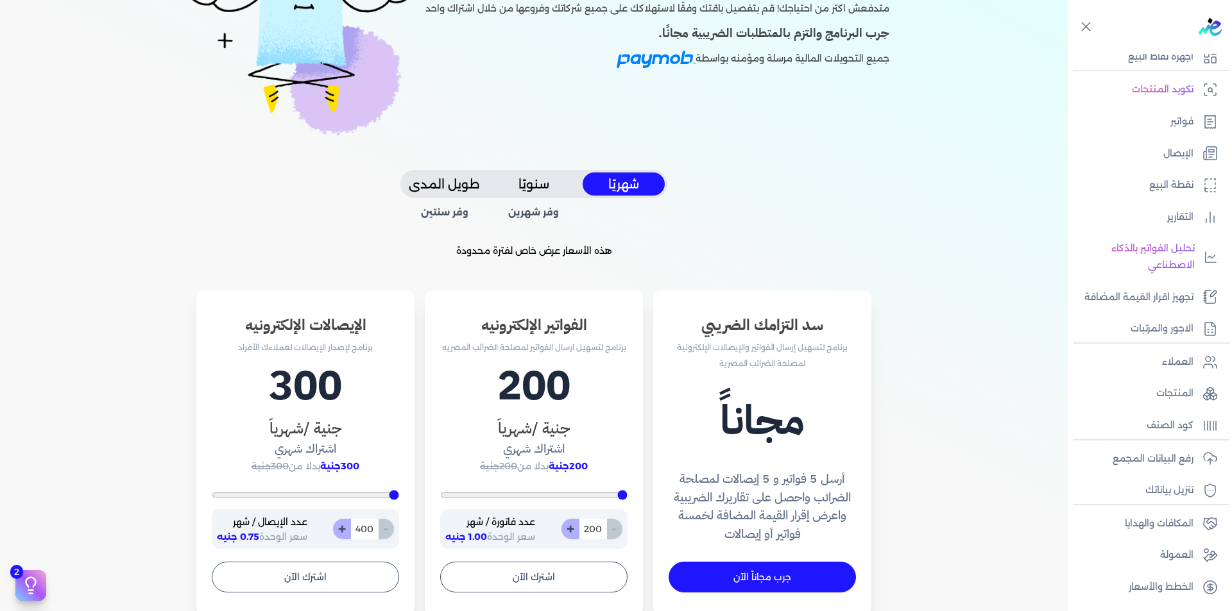
scroll to position [64, 0]
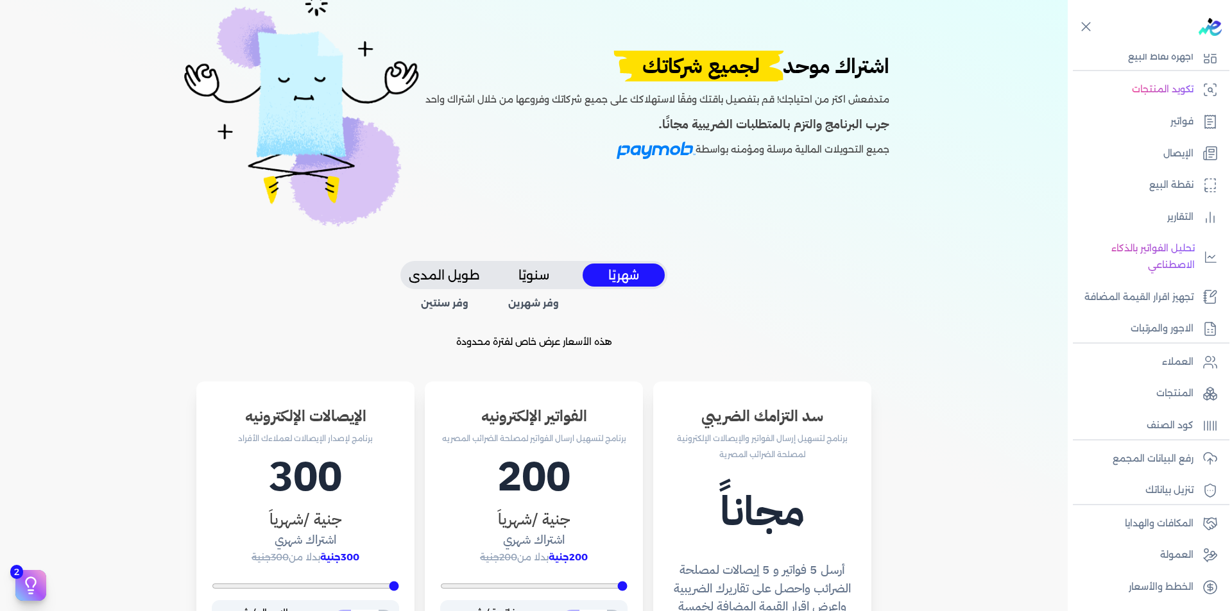
click at [545, 265] on button "سنويًا" at bounding box center [534, 276] width 82 height 24
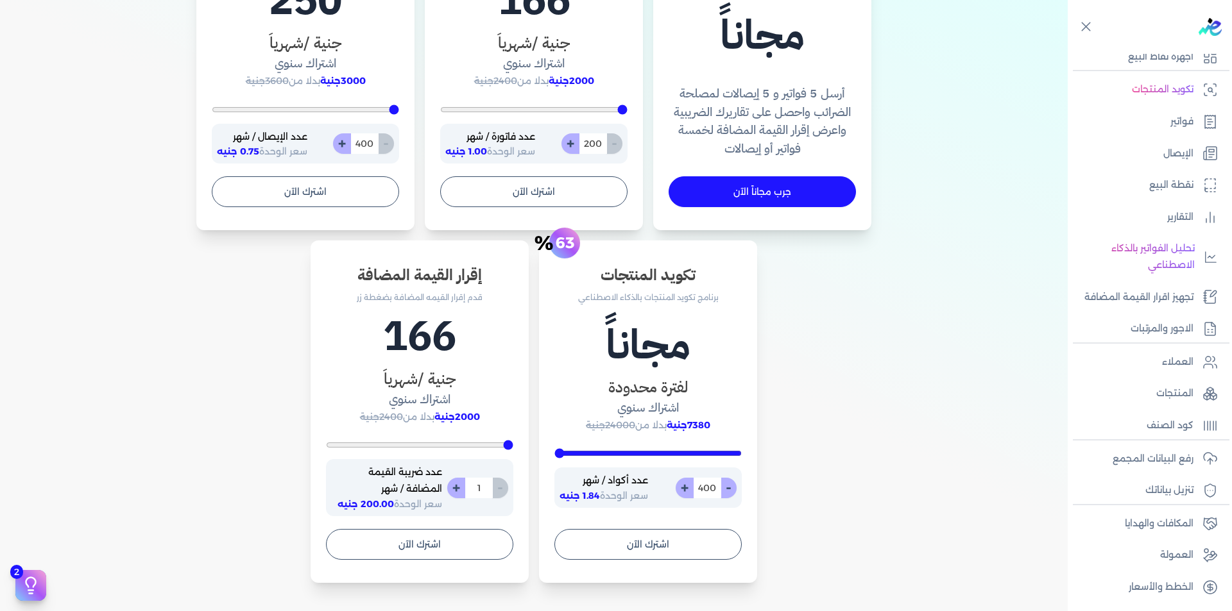
scroll to position [577, 0]
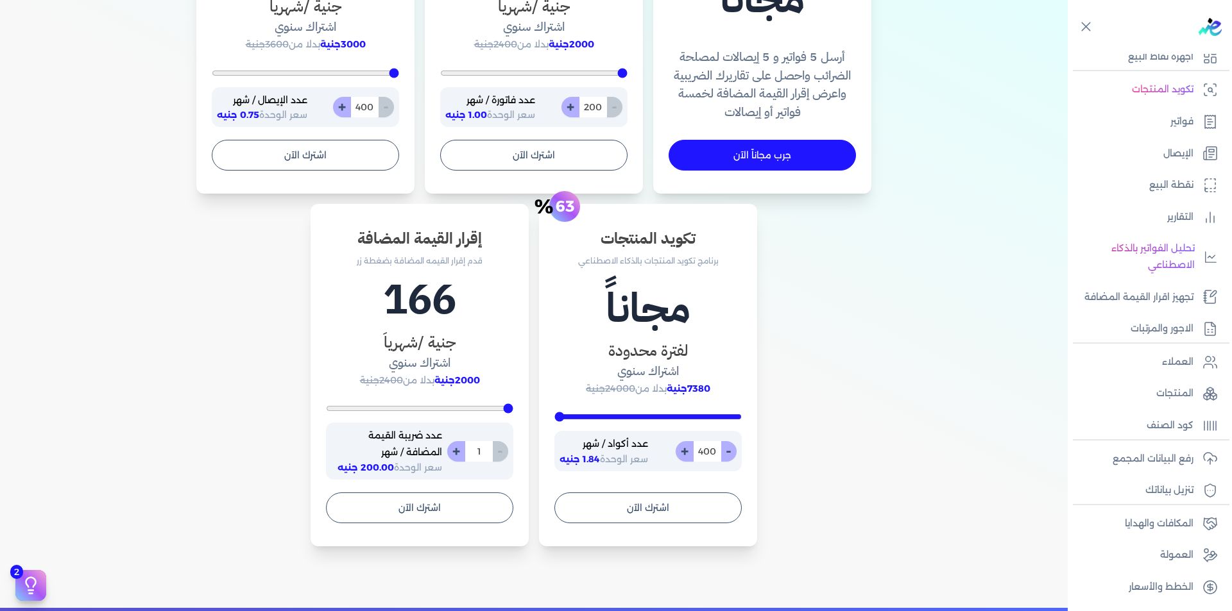
type input "390"
type input "383"
type input "349"
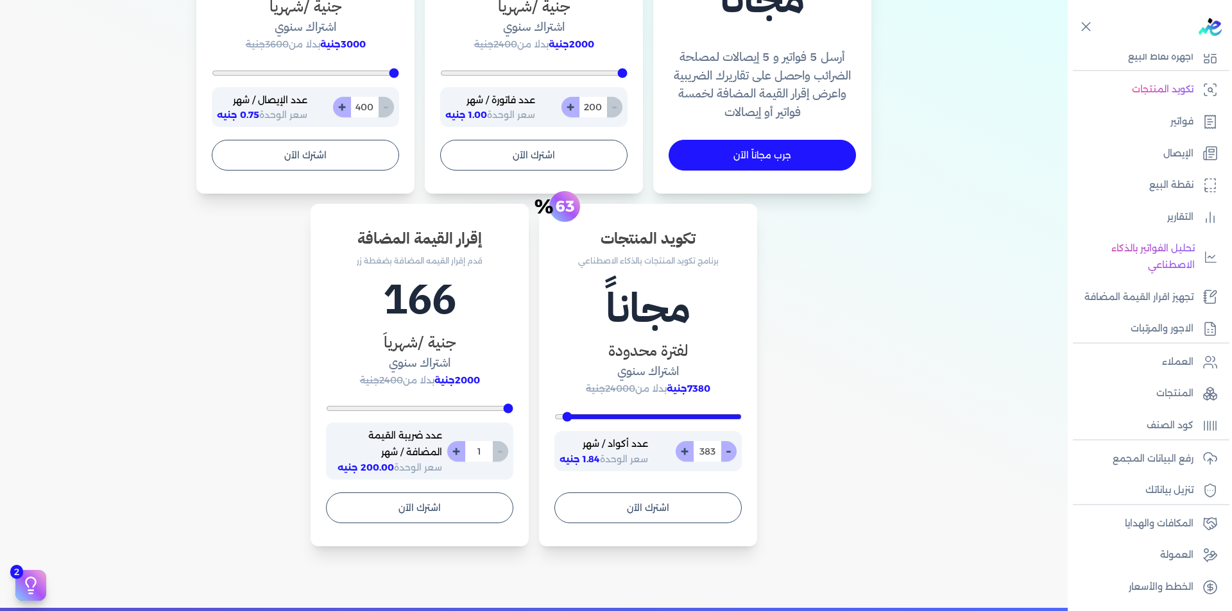
type input "349"
type input "332"
type input "312"
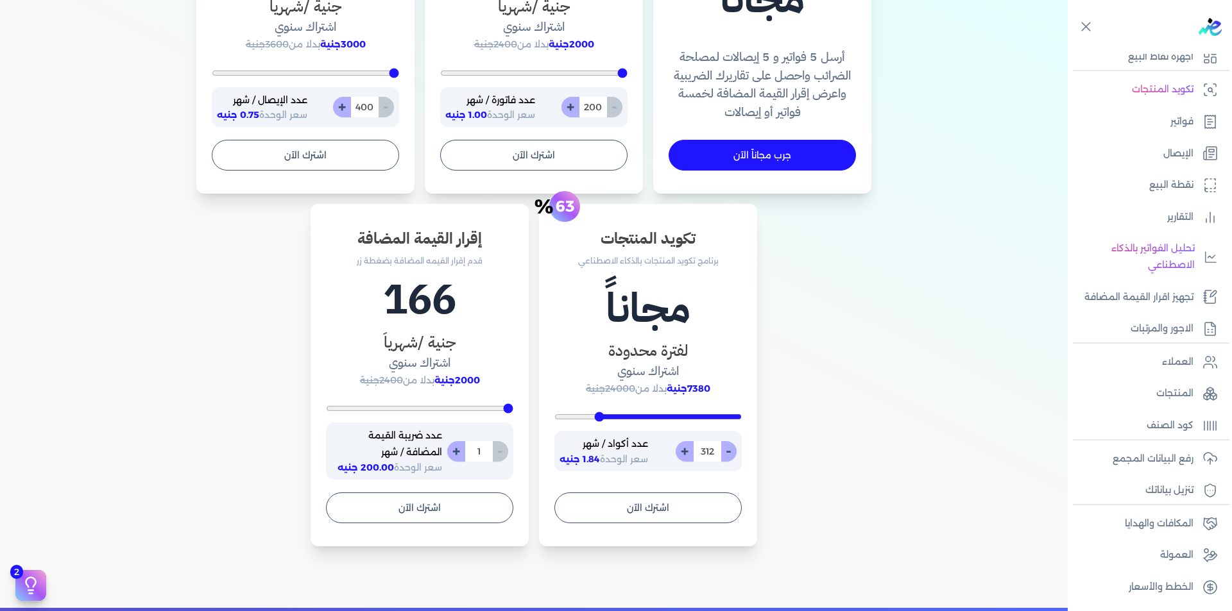
type input "288"
type input "264"
type input "240"
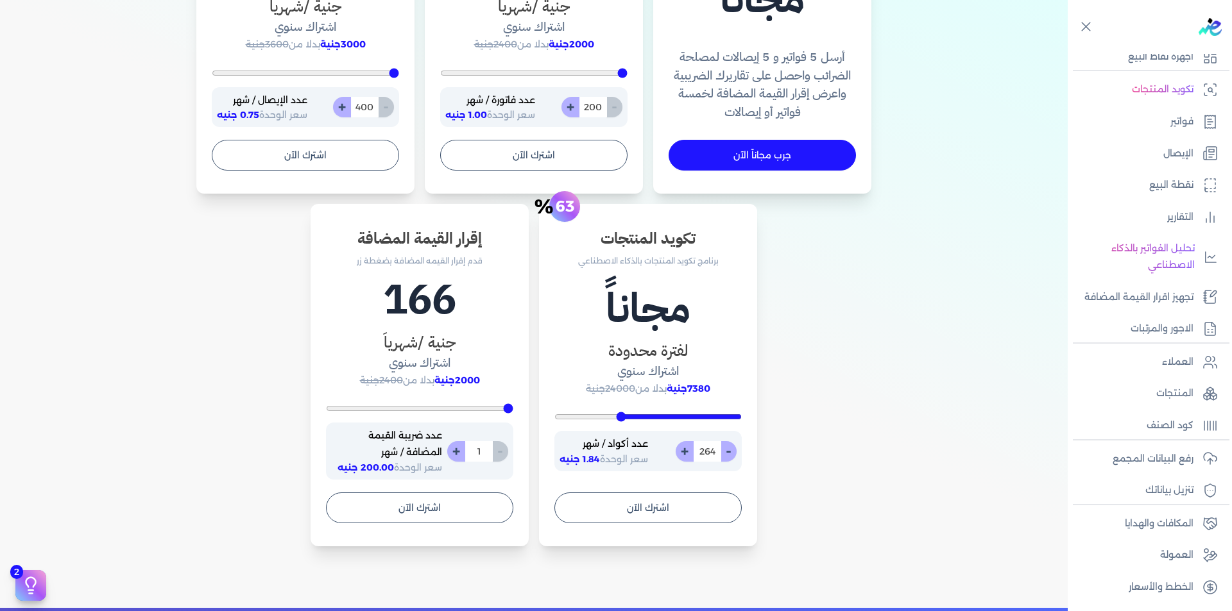
type input "240"
type input "218"
type input "191"
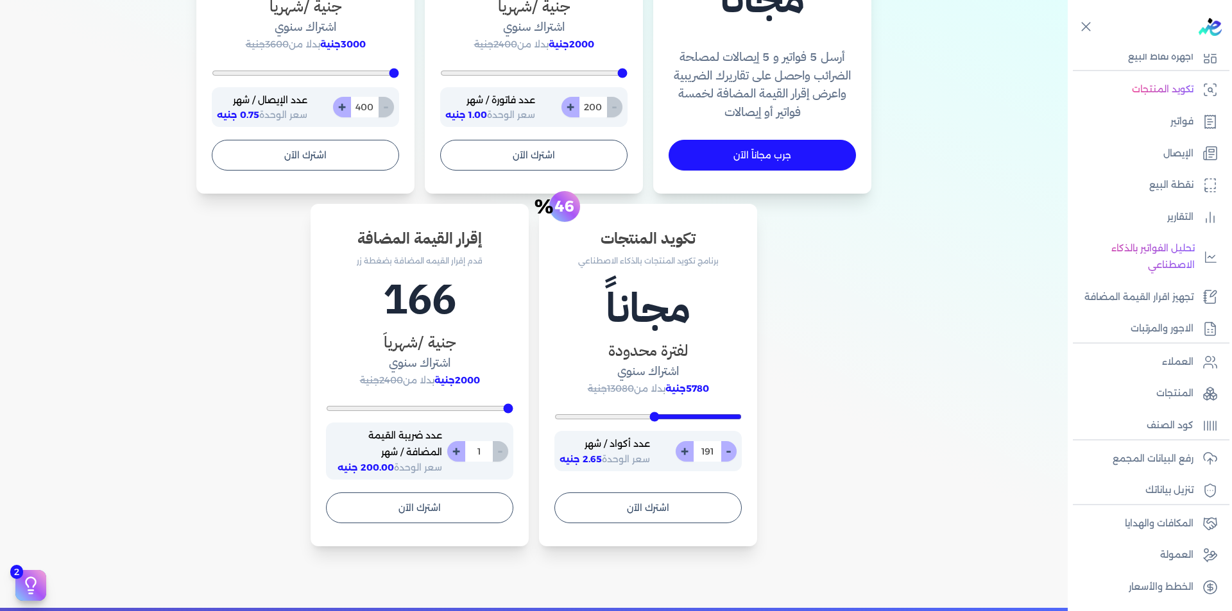
type input "158"
type input "126"
type input "92"
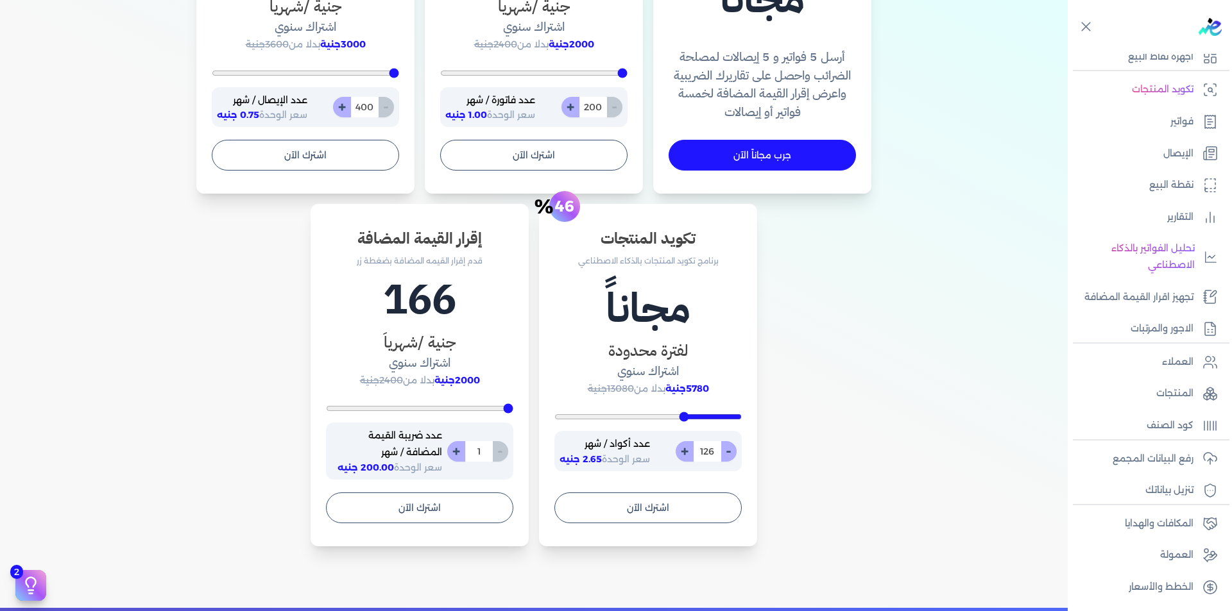
type input "92"
type input "58"
type input "10"
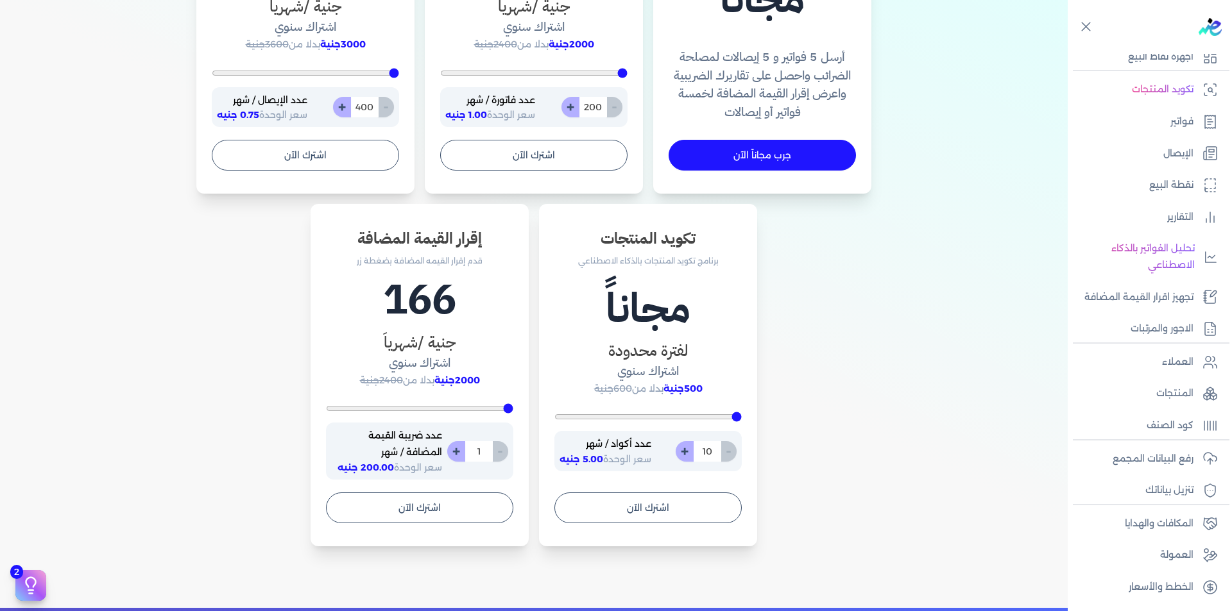
type input "37"
type input "74"
type input "92"
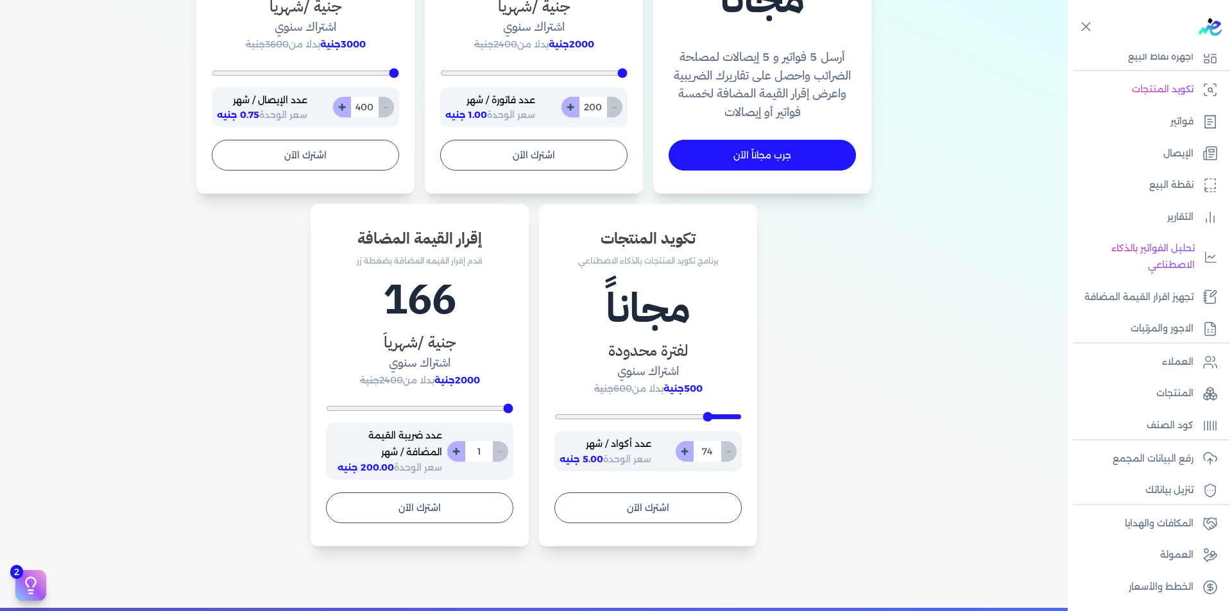
type input "92"
type input "105"
type input "108"
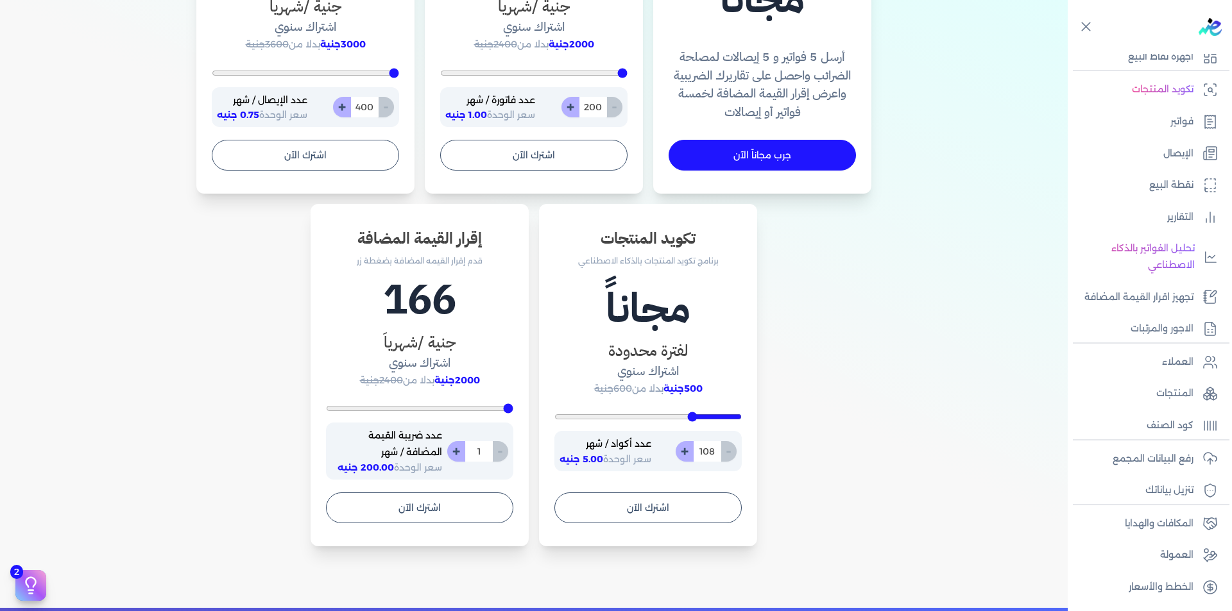
type input "110"
type input "115"
type input "119"
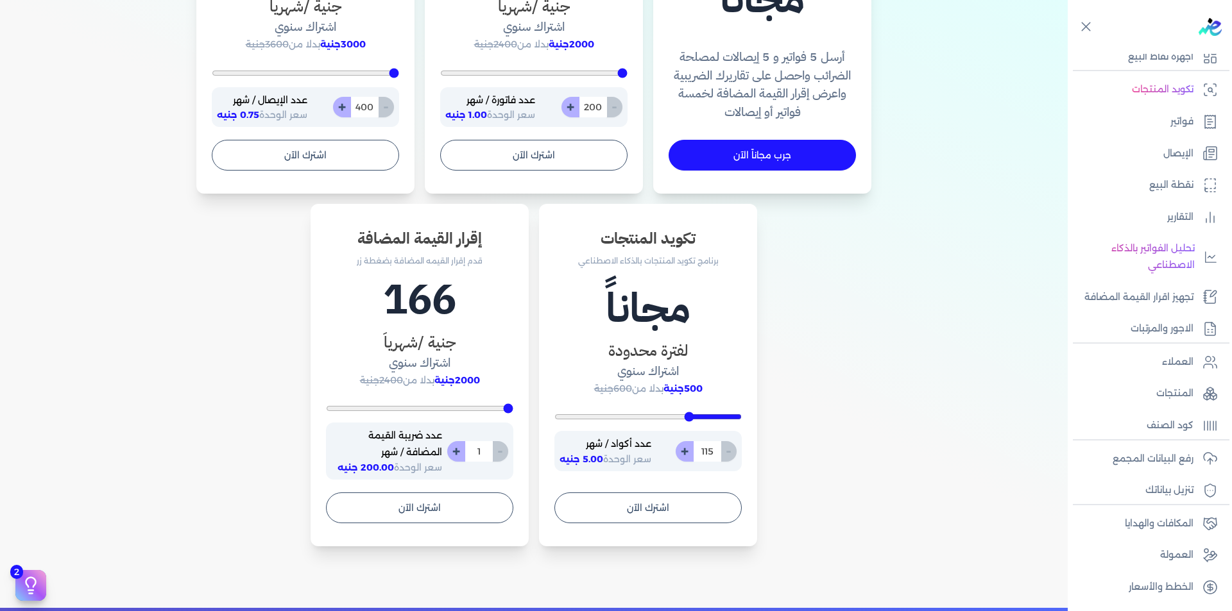
type input "119"
type input "134"
type input "165"
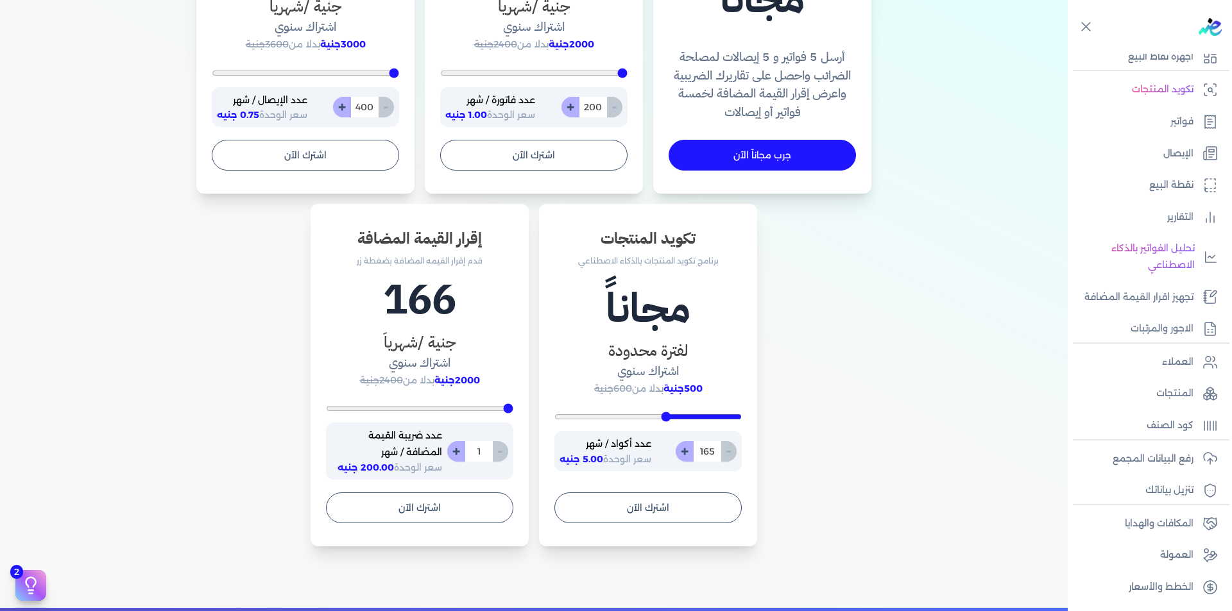
type input "201"
type input "235"
type input "264"
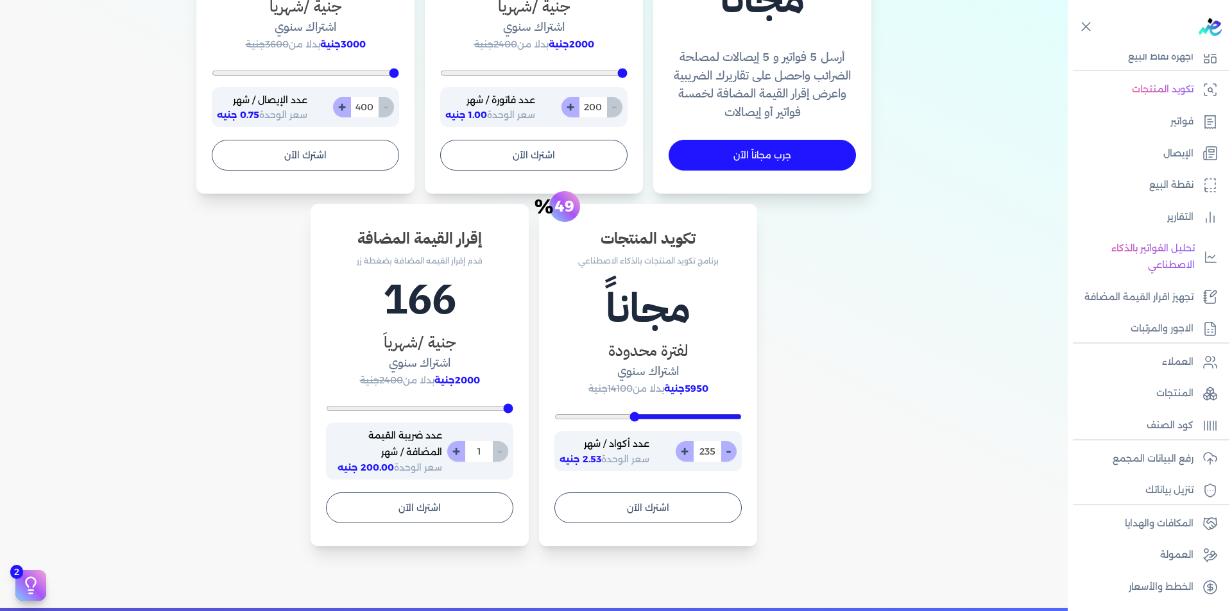
type input "264"
type input "300"
type input "324"
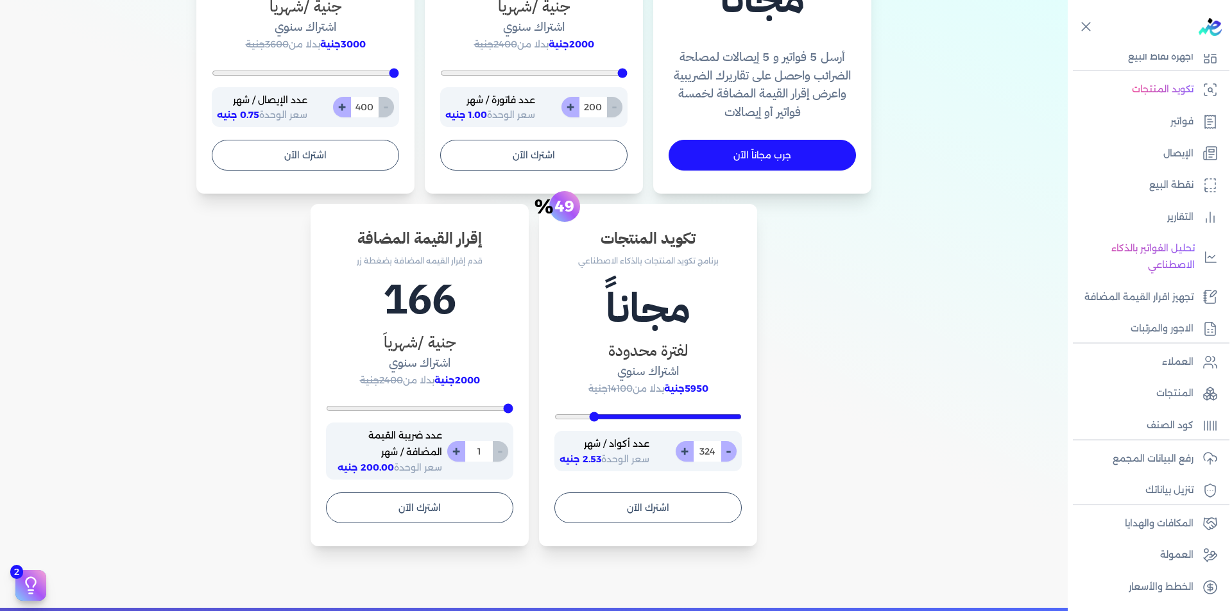
type input "346"
type input "363"
type input "375"
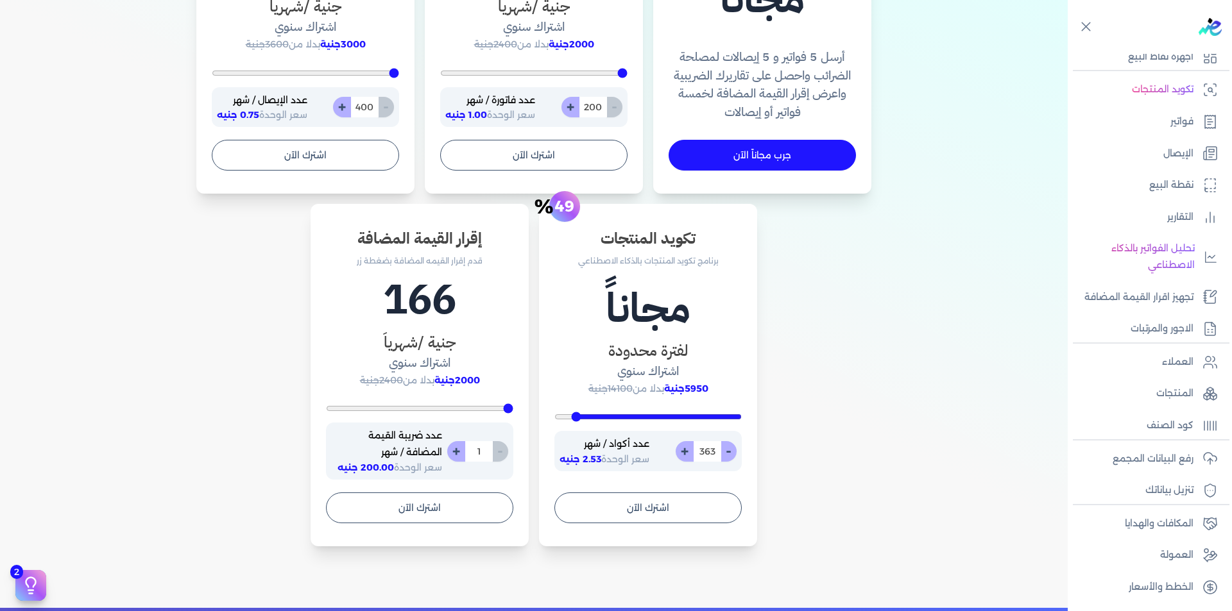
type input "375"
type input "382"
type input "387"
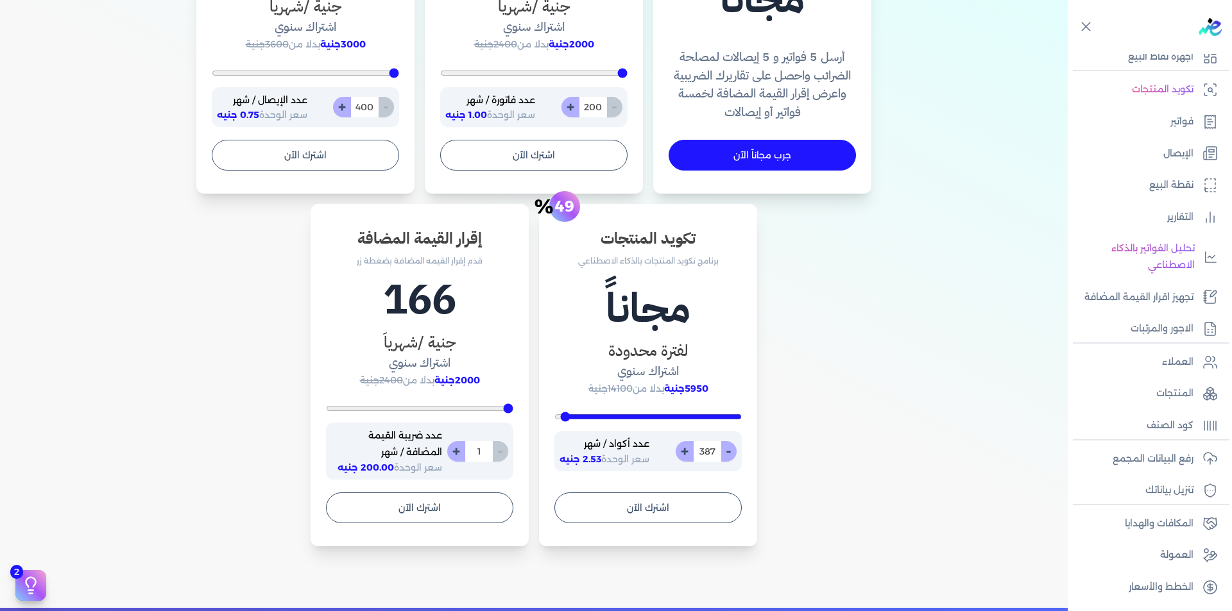
type input "390"
type input "394"
type input "396"
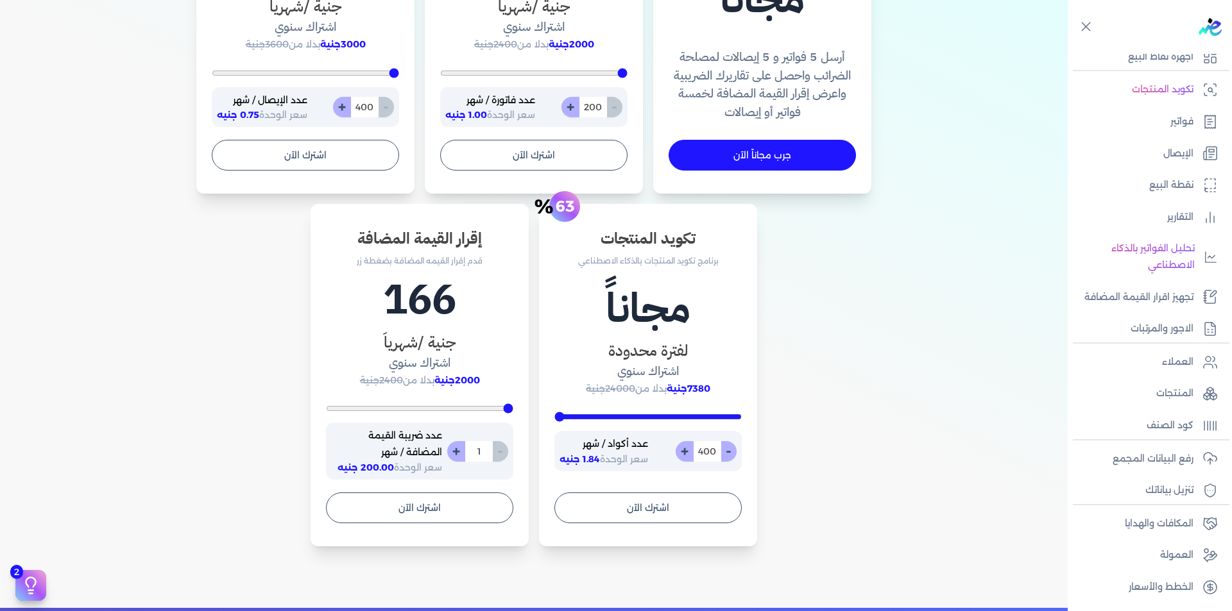
drag, startPoint x: 566, startPoint y: 417, endPoint x: 527, endPoint y: 394, distance: 45.1
click at [554, 414] on input "range" at bounding box center [647, 416] width 187 height 5
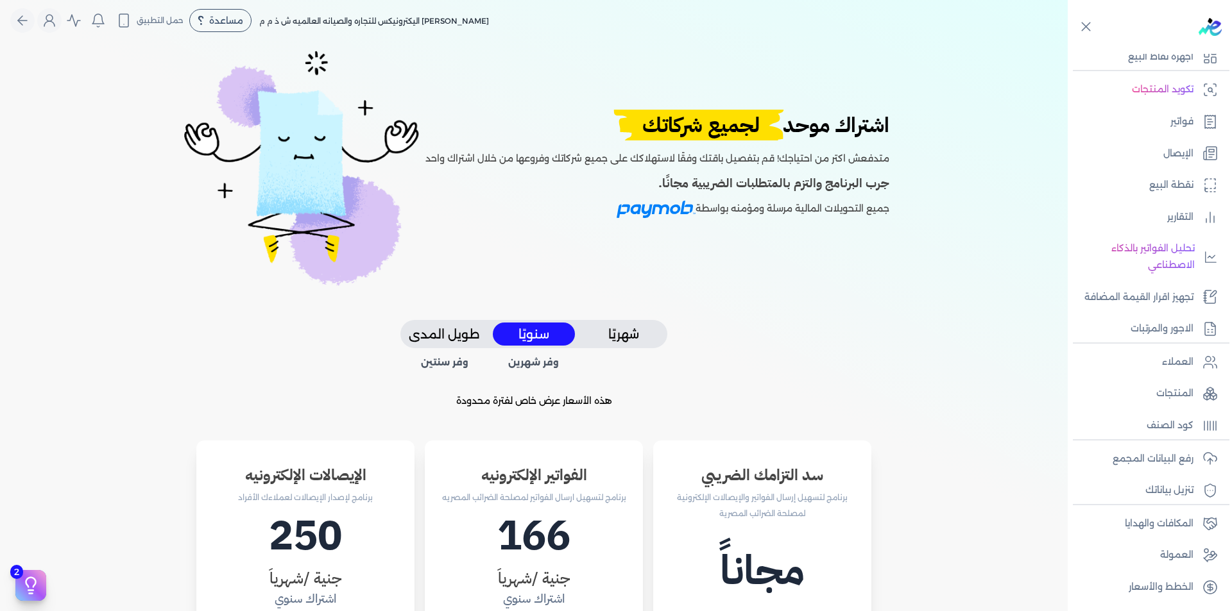
scroll to position [0, 0]
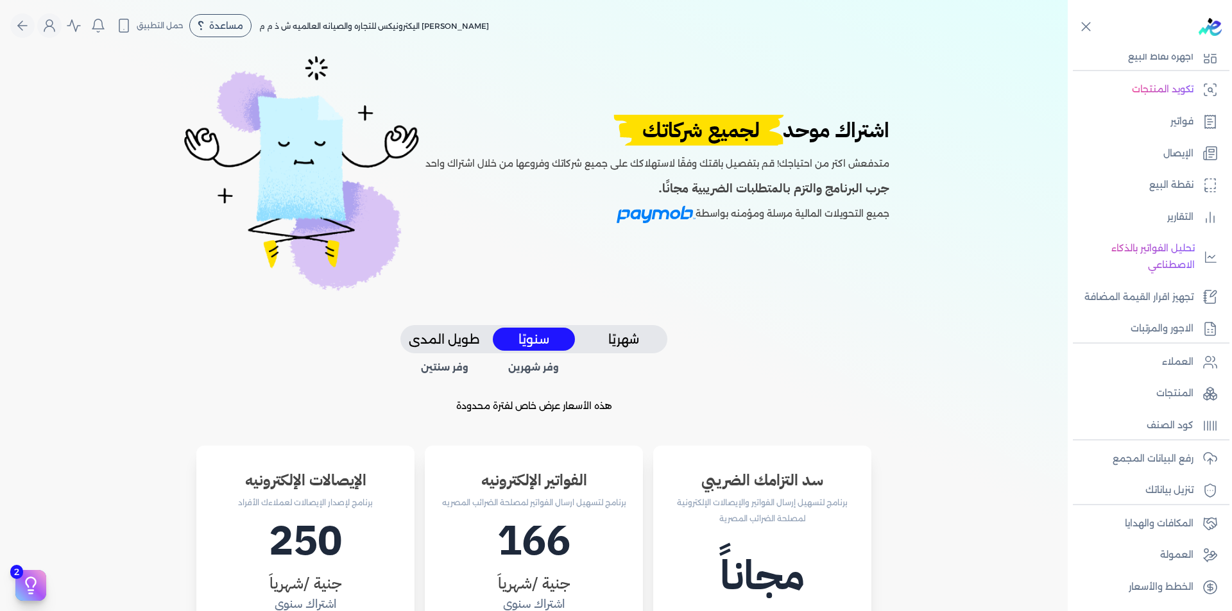
click at [462, 337] on button "طويل المدى" at bounding box center [444, 340] width 82 height 24
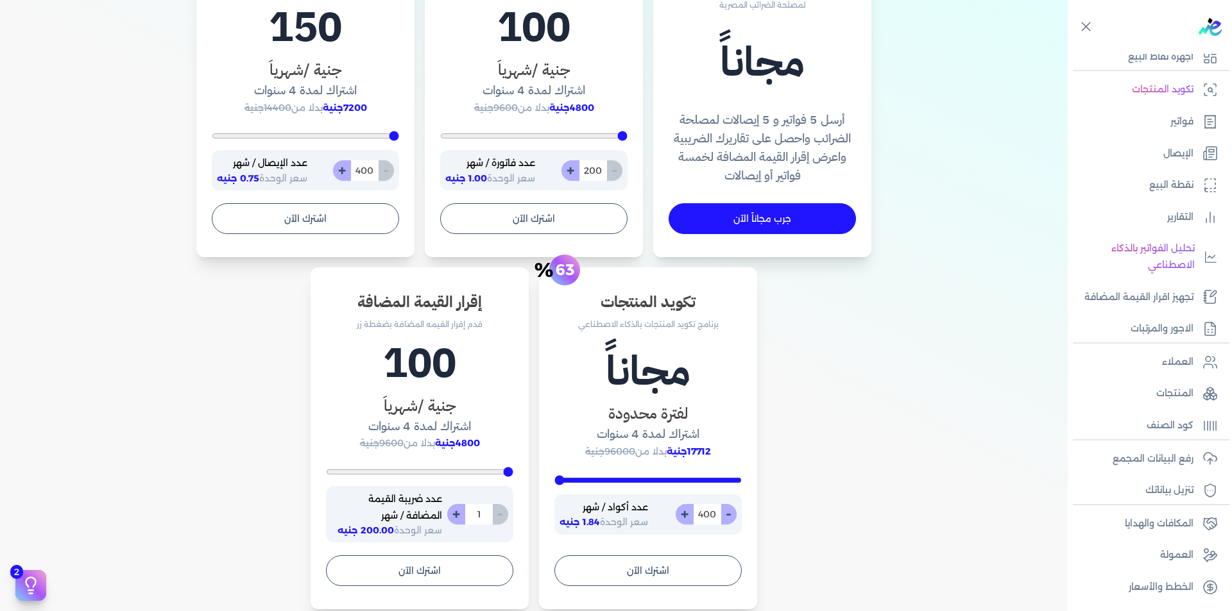
scroll to position [577, 0]
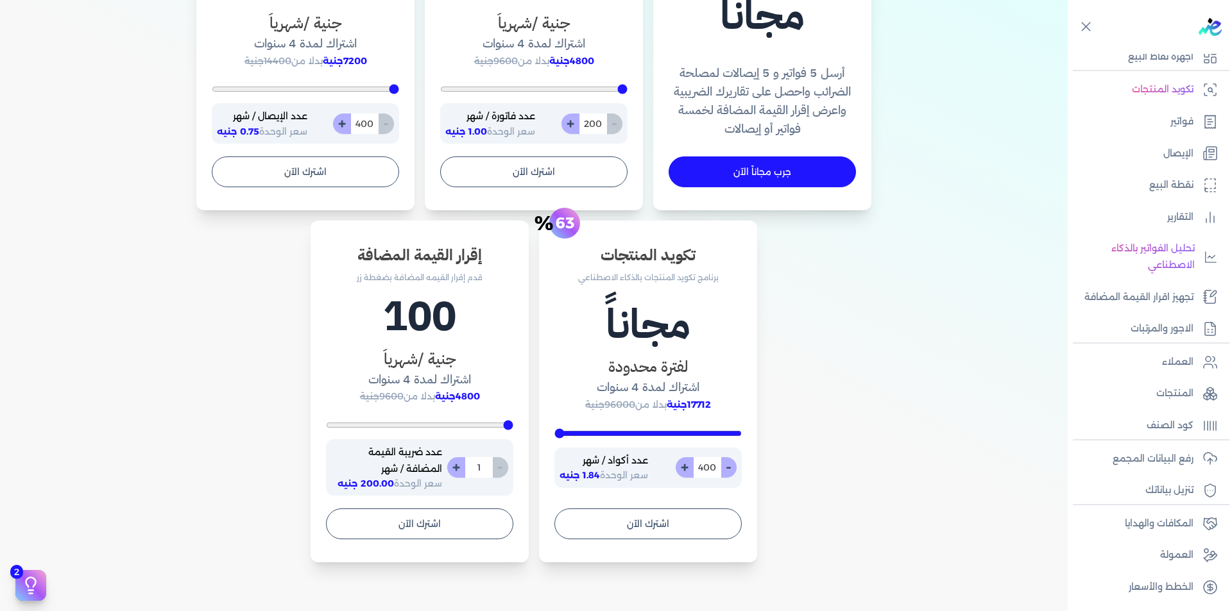
drag, startPoint x: 561, startPoint y: 434, endPoint x: 504, endPoint y: 456, distance: 61.9
click at [554, 436] on input "range" at bounding box center [647, 433] width 187 height 5
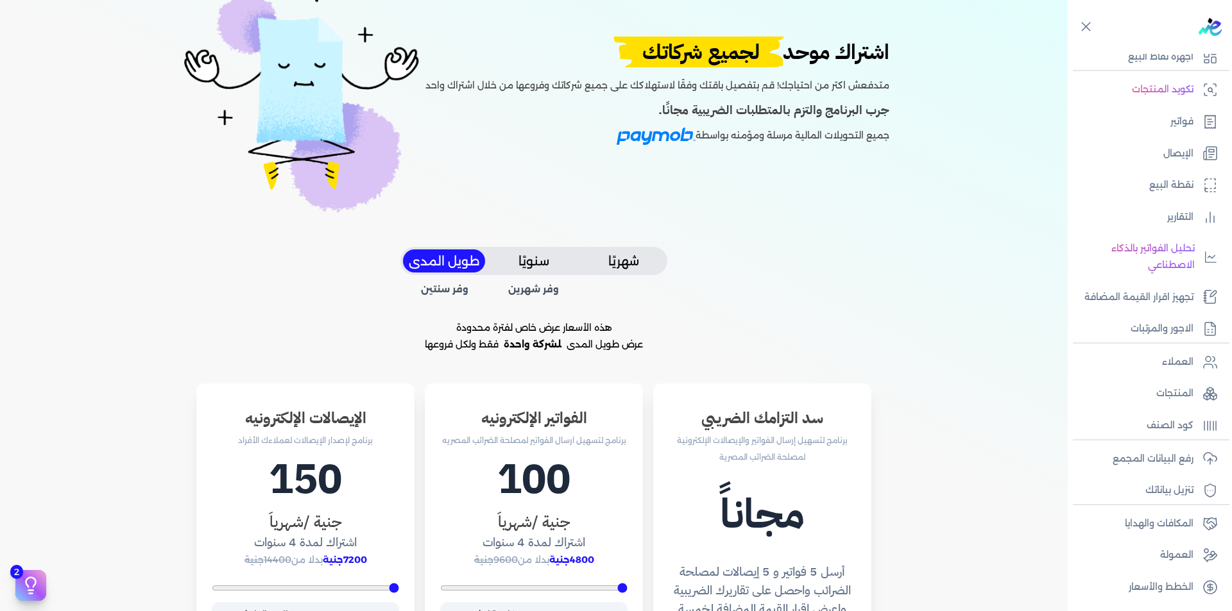
scroll to position [0, 0]
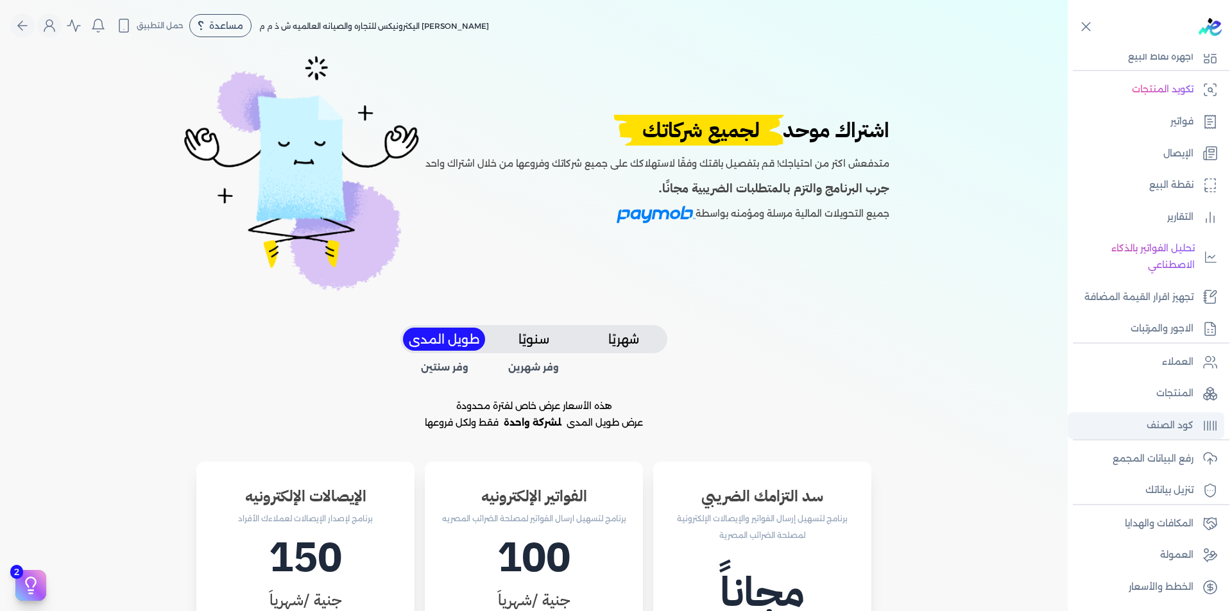
click at [1164, 425] on p "كود الصنف" at bounding box center [1169, 426] width 47 height 17
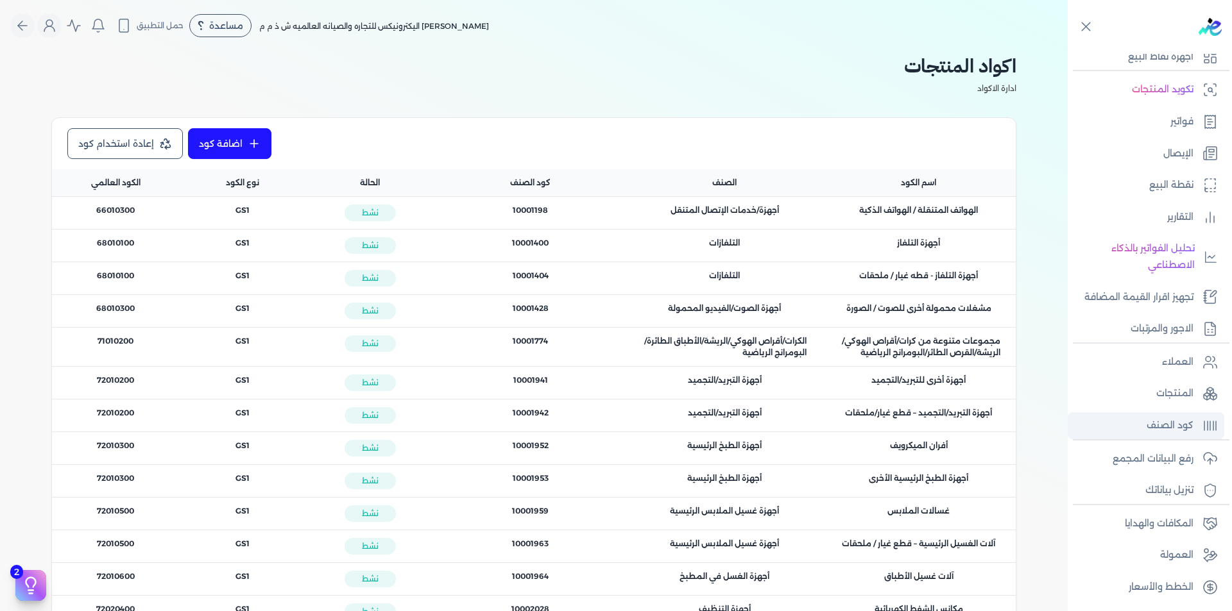
click at [1194, 428] on link "كود الصنف" at bounding box center [1145, 425] width 157 height 27
click at [524, 207] on span "كود الصنف : 10001198" at bounding box center [529, 211] width 35 height 12
click at [160, 145] on icon at bounding box center [165, 143] width 13 height 13
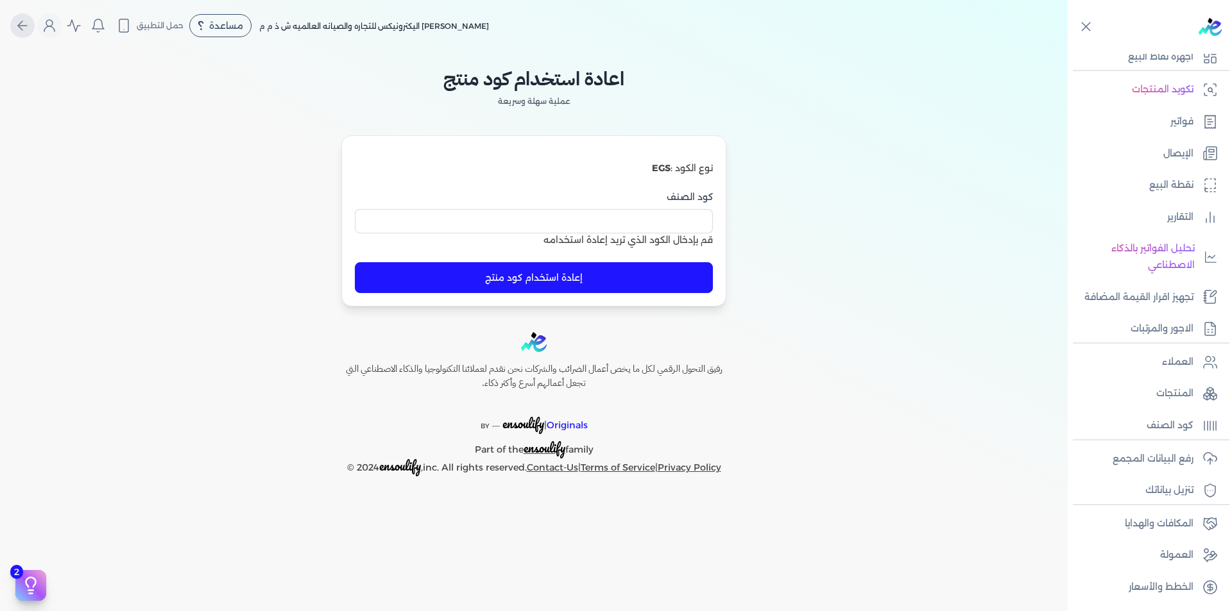
click at [22, 20] on icon "Global" at bounding box center [22, 25] width 15 height 15
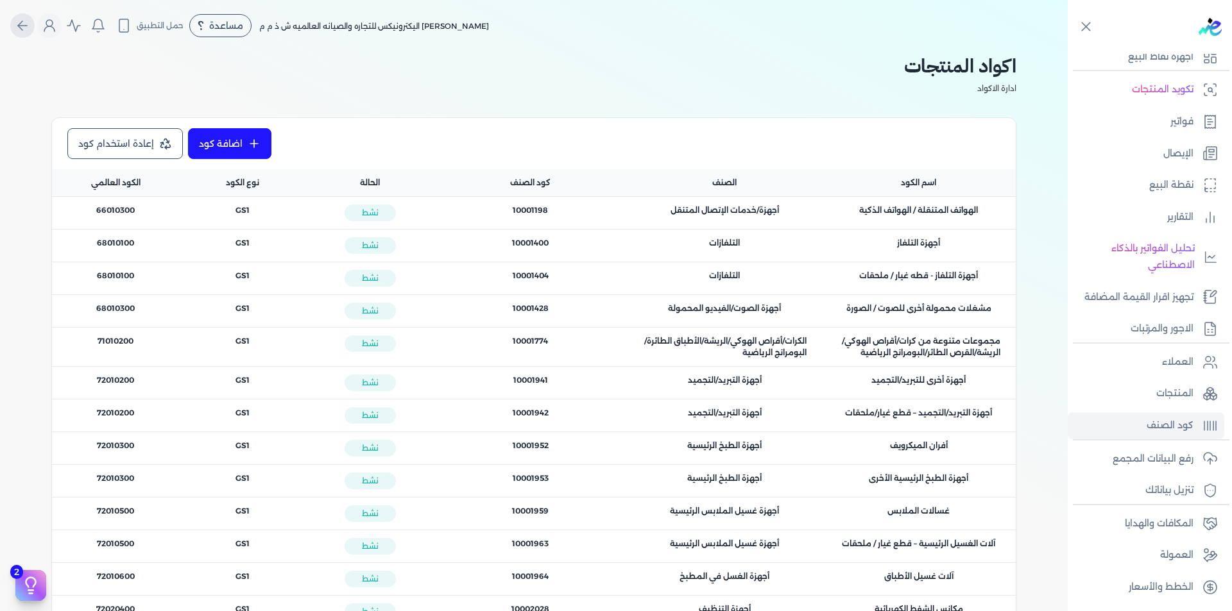
click at [23, 30] on icon "Global" at bounding box center [22, 25] width 15 height 15
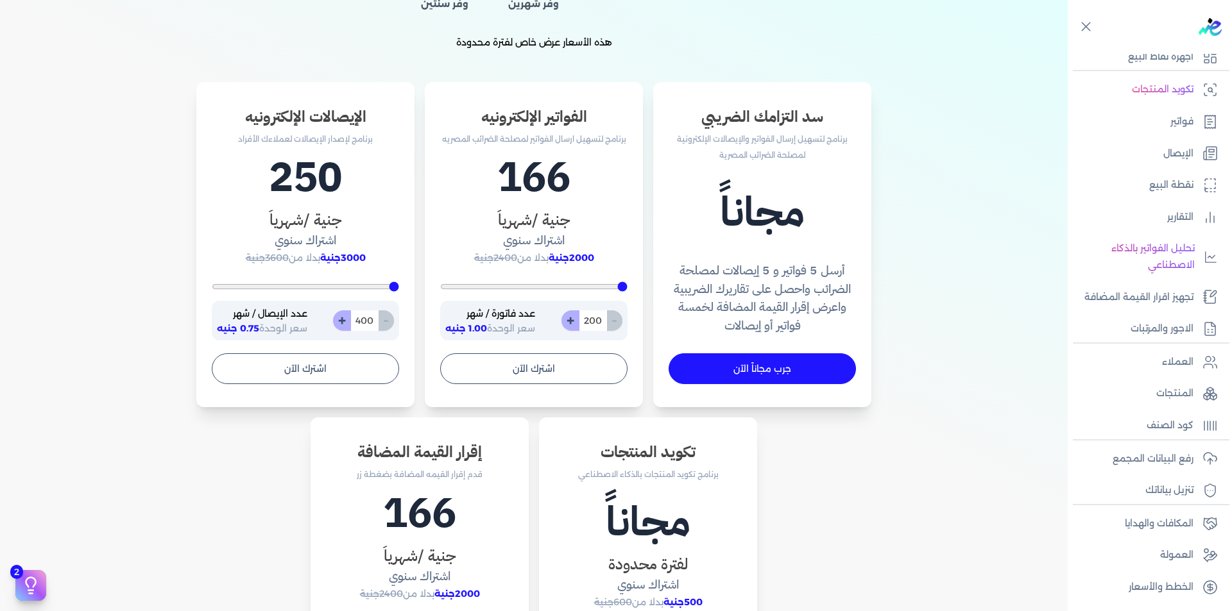
scroll to position [513, 0]
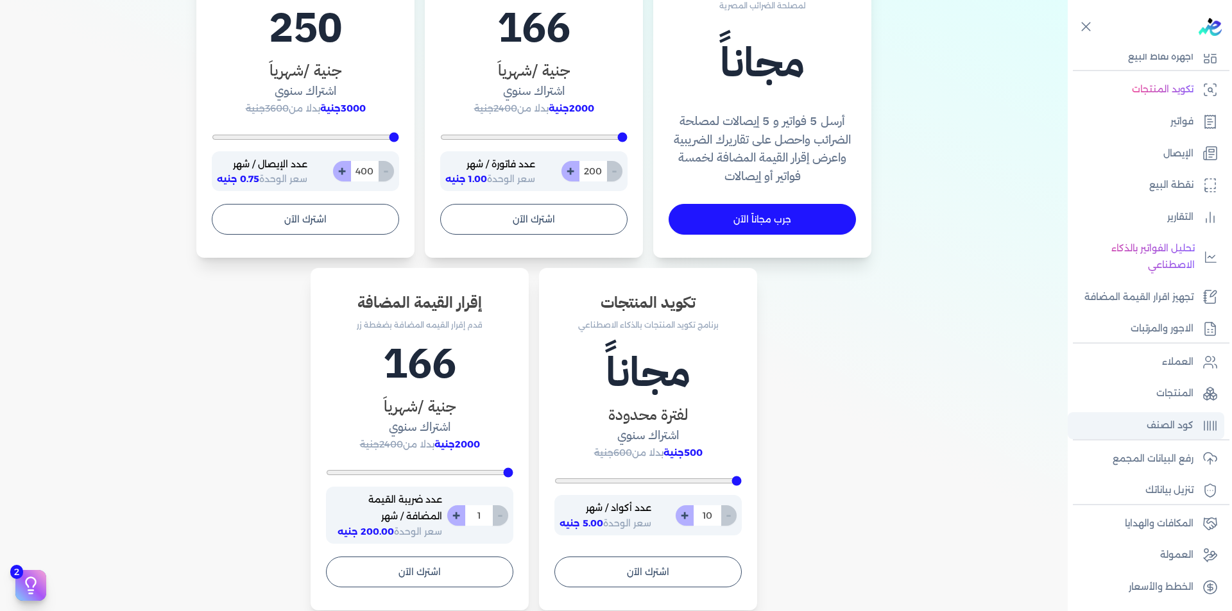
click at [1164, 414] on link "كود الصنف" at bounding box center [1145, 425] width 157 height 27
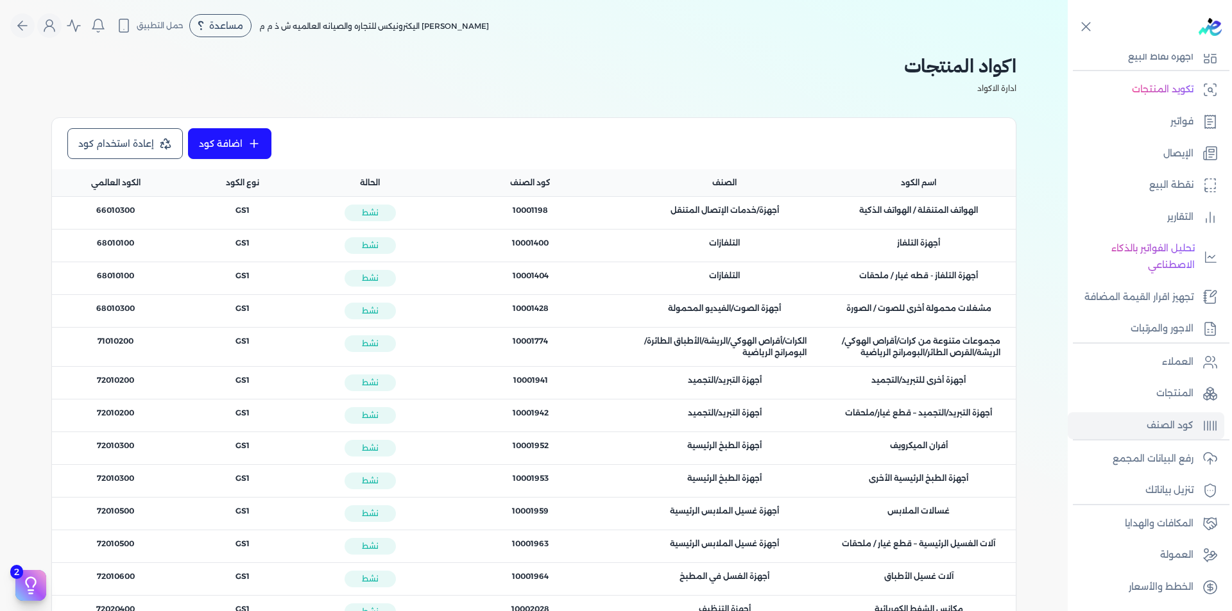
click at [214, 142] on link "اضافة كود" at bounding box center [229, 143] width 83 height 31
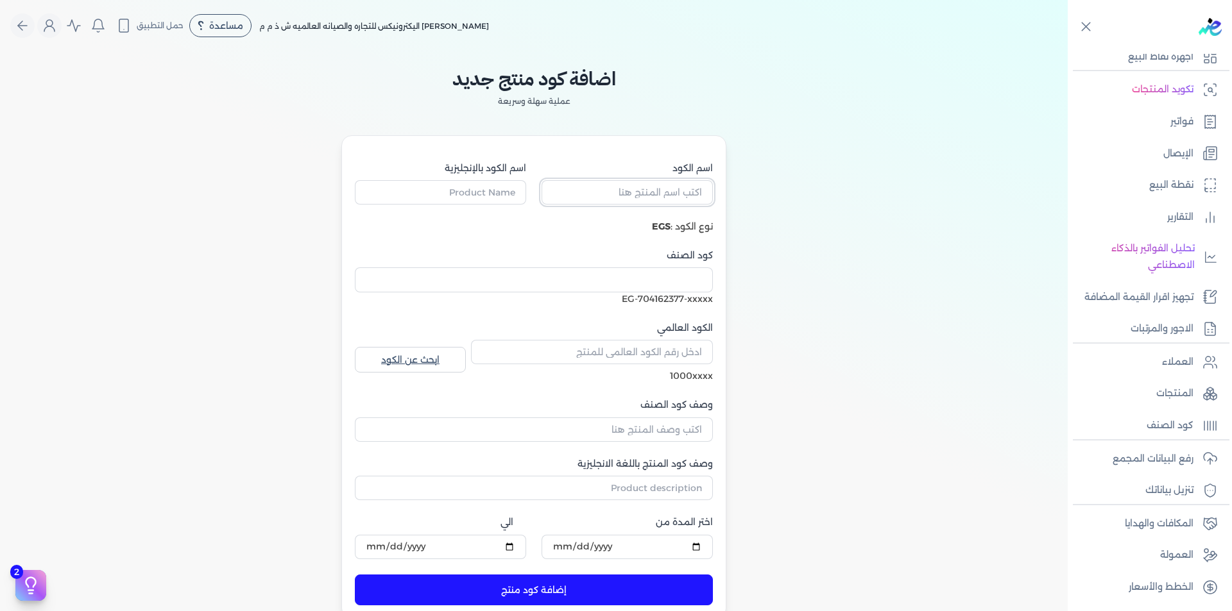
click at [658, 198] on input "اسم الكود" at bounding box center [626, 192] width 171 height 24
click at [505, 193] on input "اسم الكود بالإنجليزية" at bounding box center [440, 192] width 171 height 24
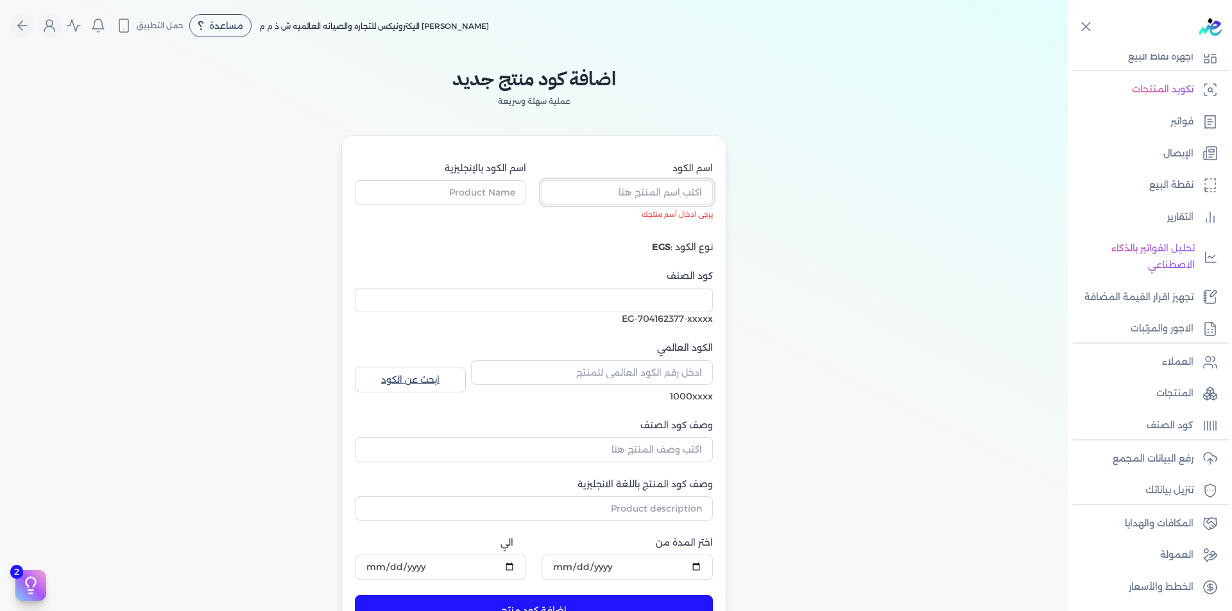
click at [657, 193] on input "اسم الكود" at bounding box center [626, 192] width 171 height 24
click at [749, 262] on div "اضافة كود منتج جديد عملية سهلة وسريعة اسم الكود يرجى ادخال أسم منتجك اسم الكود …" at bounding box center [533, 345] width 513 height 588
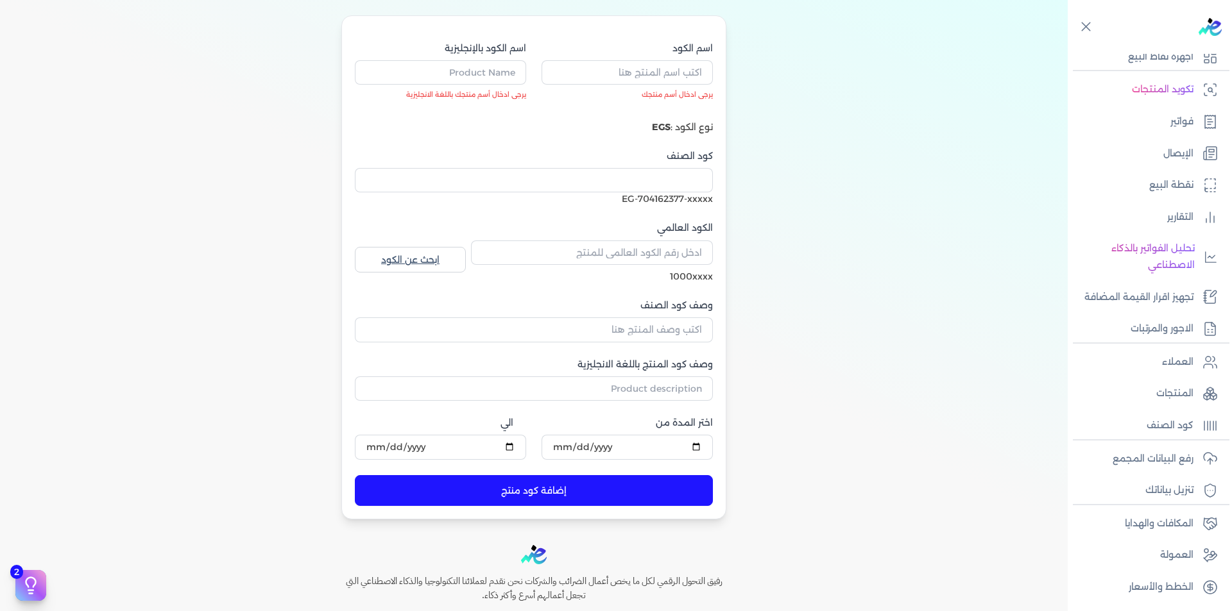
scroll to position [128, 0]
